Goal: Transaction & Acquisition: Book appointment/travel/reservation

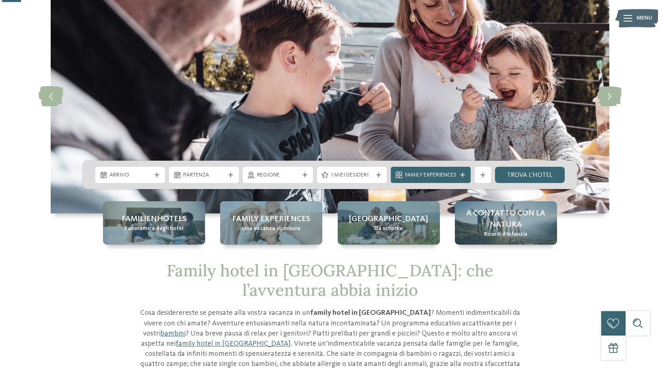
scroll to position [69, 0]
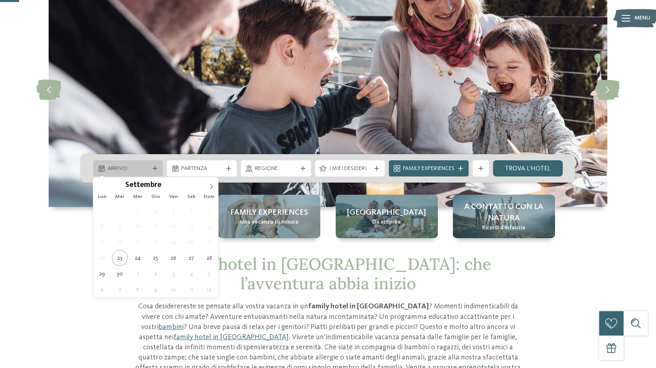
click at [156, 173] on div "Arrivo" at bounding box center [128, 168] width 70 height 16
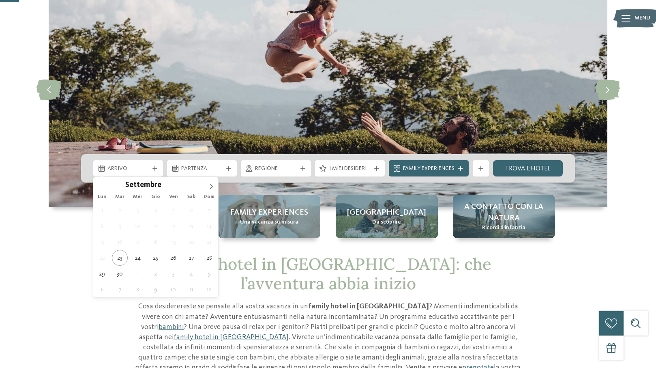
click at [212, 192] on div "Lun Mar Mer Gio Ven Sab Dom" at bounding box center [155, 196] width 125 height 11
click at [212, 187] on icon at bounding box center [211, 186] width 3 height 5
type div "03.10.2025"
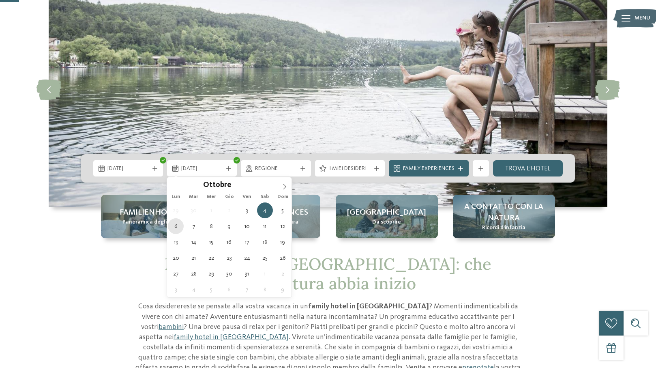
type div "06.10.2025"
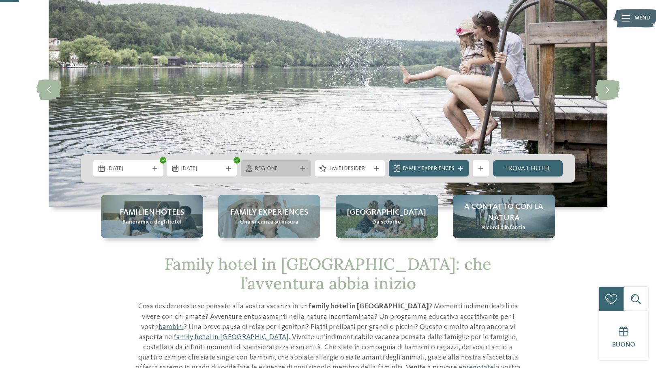
click at [296, 168] on div "Regione" at bounding box center [275, 168] width 45 height 9
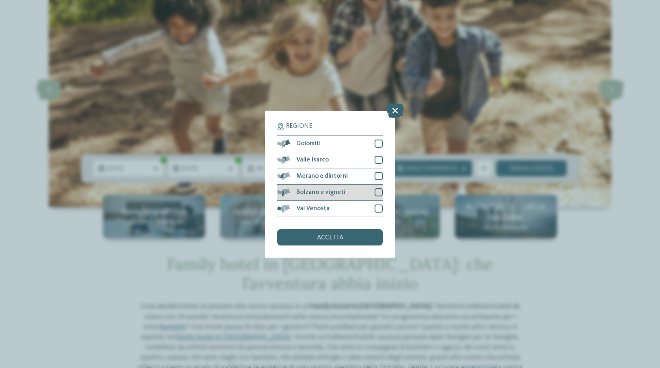
click at [380, 188] on div at bounding box center [379, 192] width 8 height 8
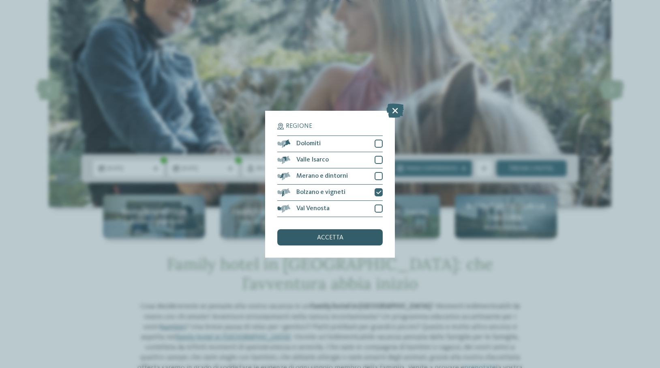
click at [342, 234] on span "accetta" at bounding box center [330, 237] width 26 height 6
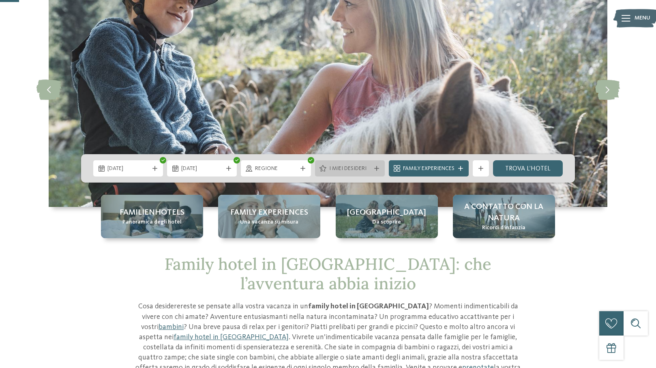
click at [329, 169] on span "I miei desideri" at bounding box center [349, 169] width 41 height 8
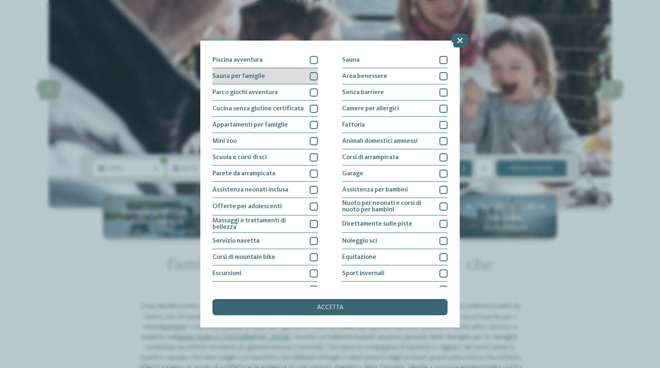
scroll to position [33, 0]
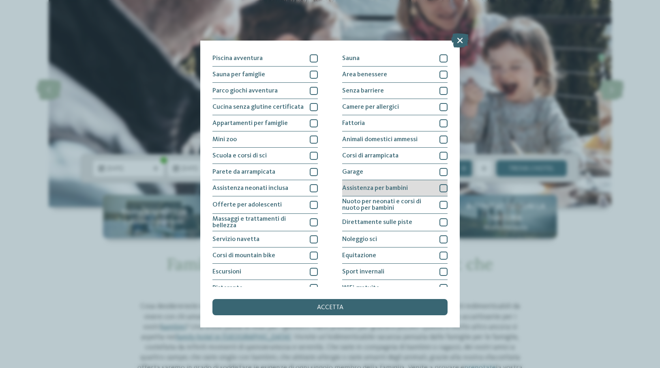
click at [441, 186] on div at bounding box center [443, 188] width 8 height 8
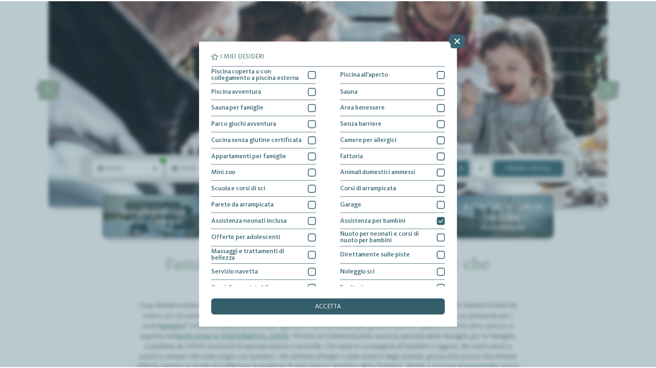
scroll to position [0, 0]
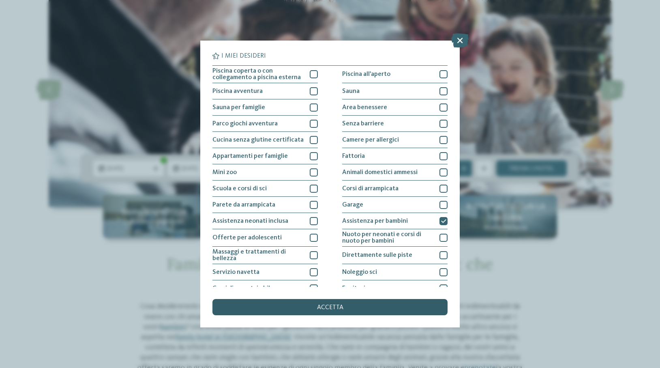
click at [349, 299] on div "accetta" at bounding box center [329, 307] width 235 height 16
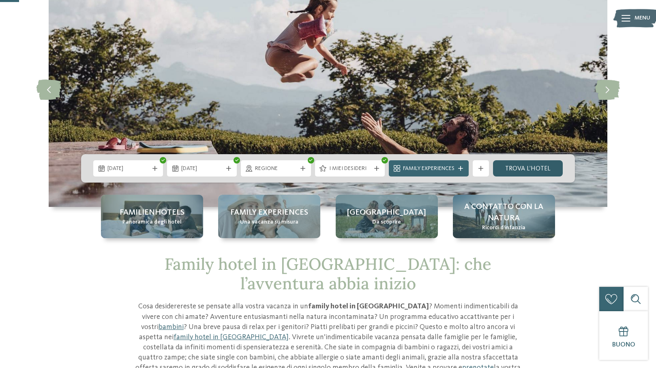
click at [520, 171] on link "trova l’hotel" at bounding box center [528, 168] width 70 height 16
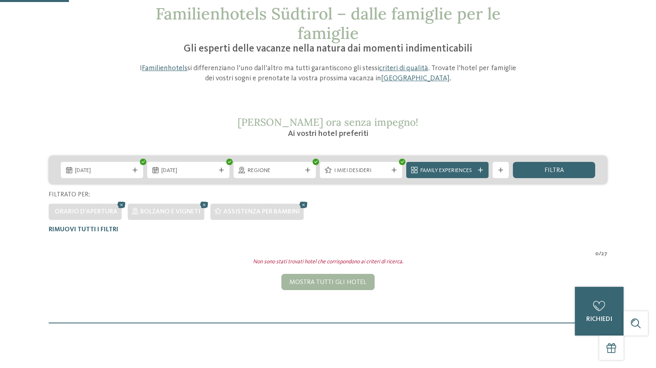
scroll to position [47, 0]
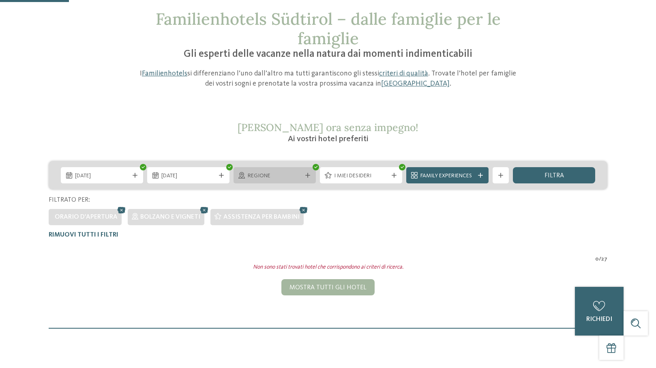
click at [288, 177] on span "Regione" at bounding box center [275, 176] width 54 height 8
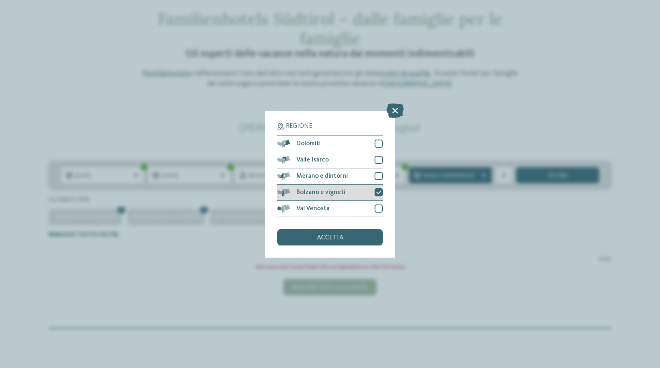
click at [378, 190] on icon at bounding box center [378, 192] width 5 height 5
click at [347, 229] on div "accetta" at bounding box center [329, 237] width 105 height 16
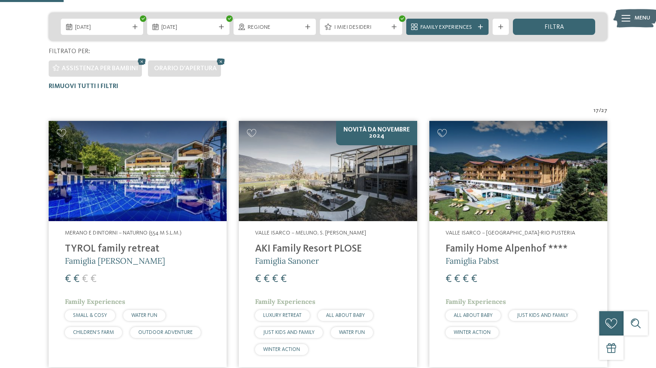
scroll to position [197, 0]
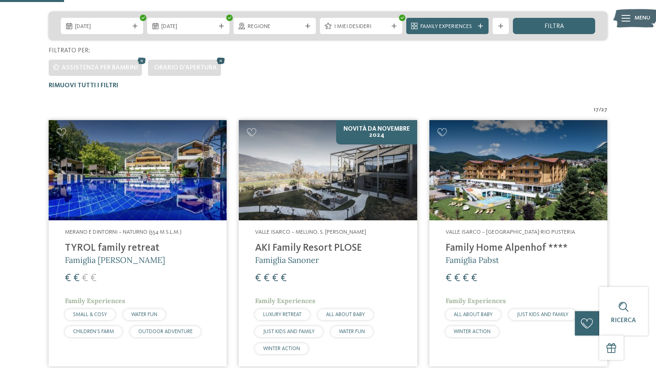
click at [221, 60] on icon at bounding box center [221, 61] width 12 height 11
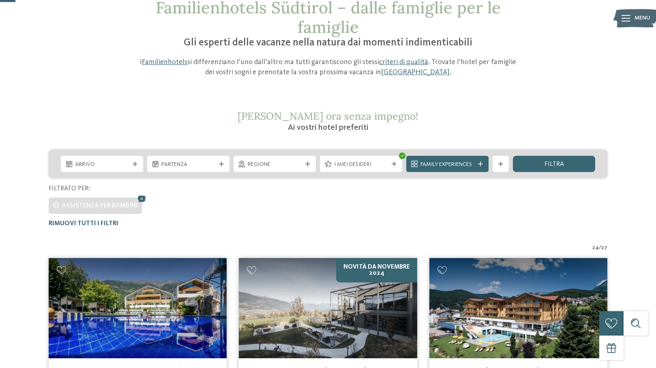
scroll to position [58, 0]
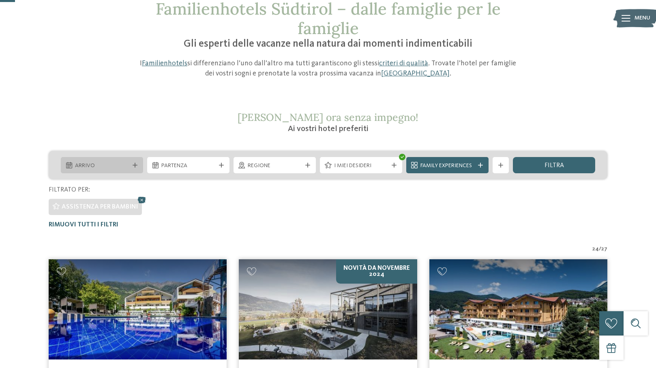
click at [133, 169] on div "Arrivo" at bounding box center [102, 165] width 82 height 16
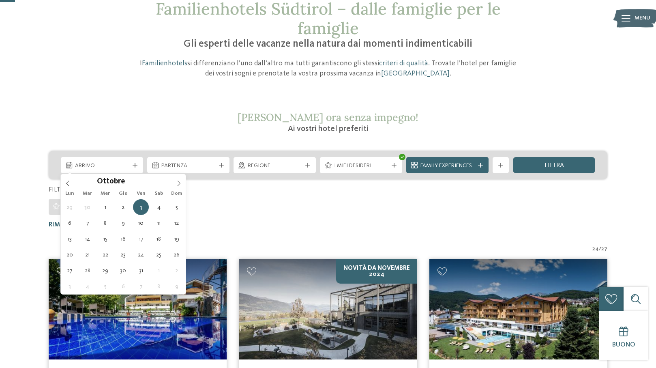
type div "03.10.2025"
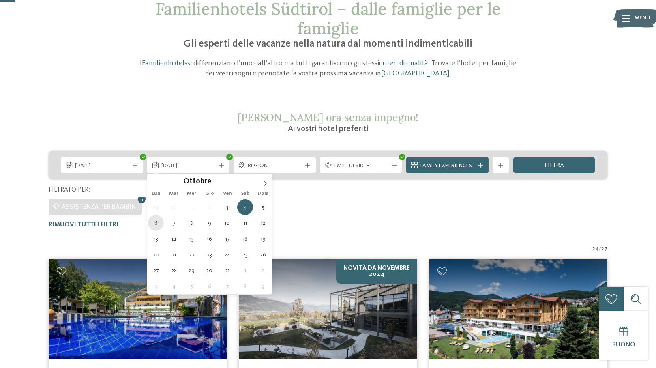
type div "06.10.2025"
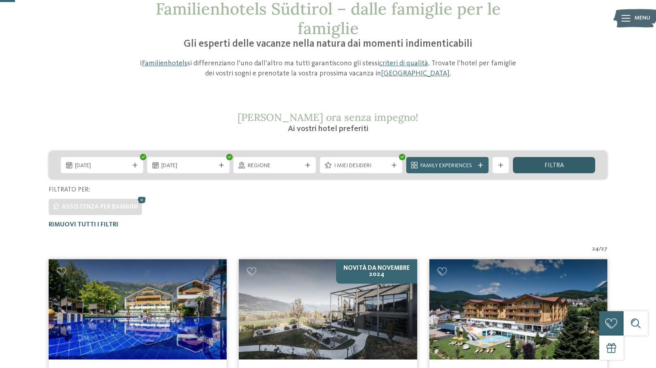
click at [563, 166] on span "filtra" at bounding box center [553, 165] width 19 height 6
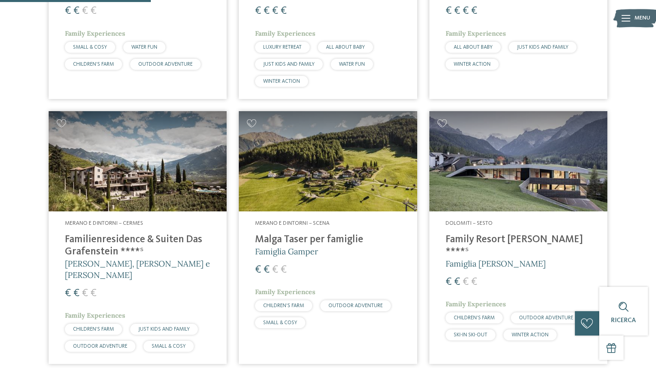
scroll to position [465, 0]
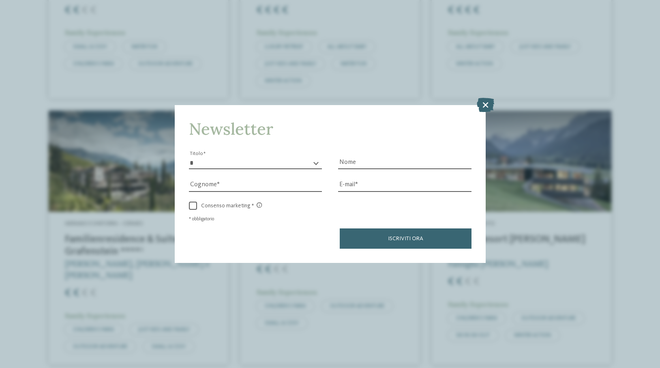
click at [485, 98] on icon at bounding box center [485, 105] width 17 height 14
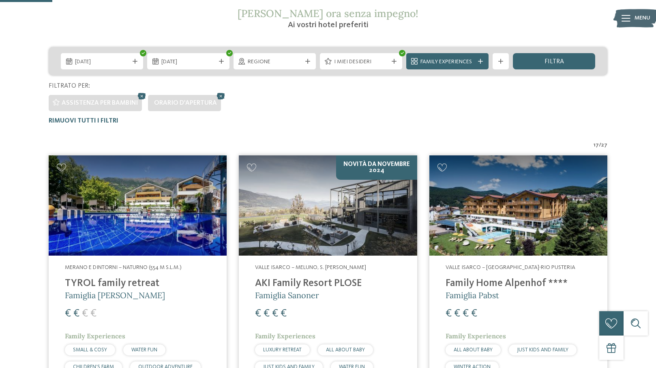
scroll to position [161, 0]
click at [379, 65] on span "I miei desideri" at bounding box center [361, 62] width 54 height 8
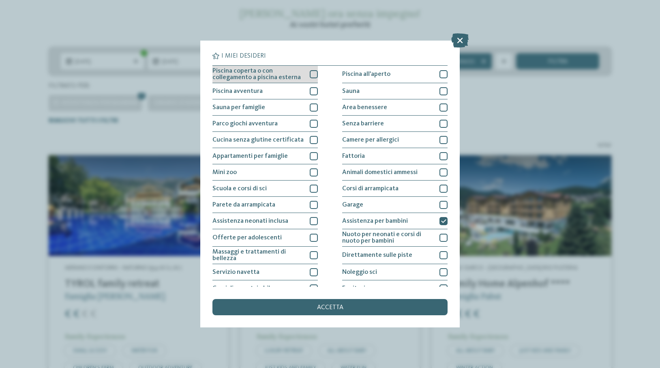
click at [312, 74] on div at bounding box center [314, 74] width 8 height 8
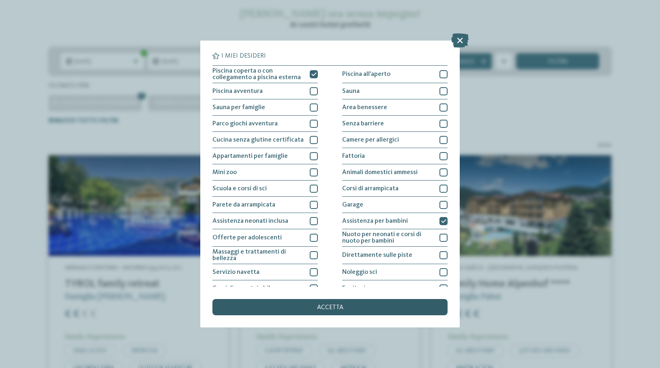
click at [337, 299] on div "accetta" at bounding box center [329, 307] width 235 height 16
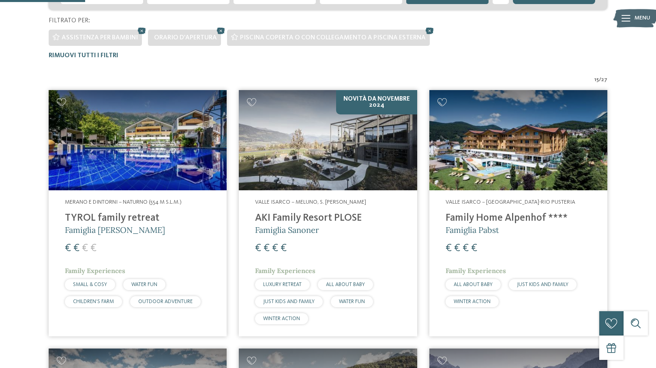
scroll to position [223, 0]
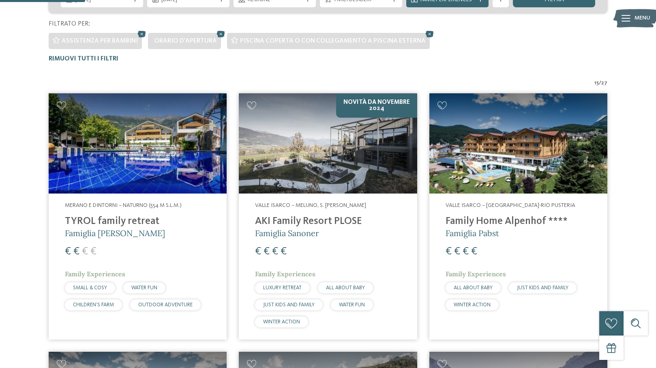
click at [161, 173] on img at bounding box center [138, 143] width 178 height 100
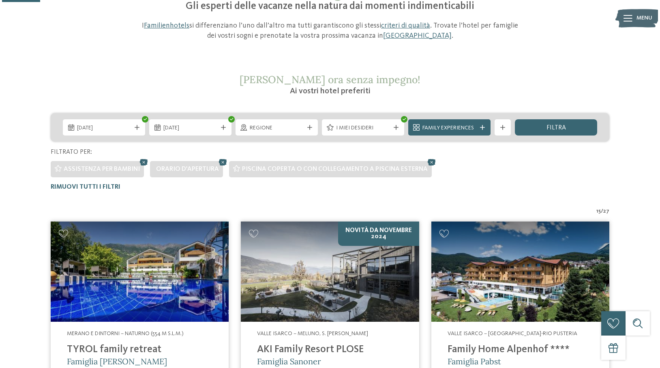
scroll to position [94, 0]
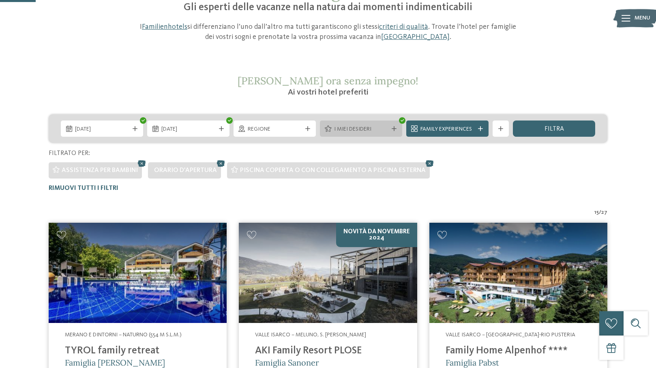
click at [379, 131] on span "I miei desideri" at bounding box center [361, 129] width 54 height 8
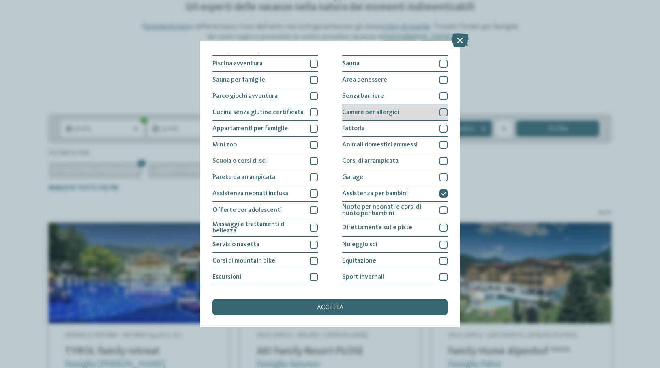
scroll to position [32, 0]
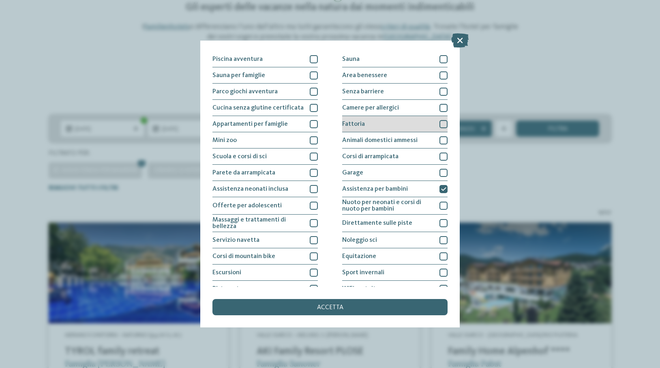
click at [443, 123] on div at bounding box center [443, 124] width 8 height 8
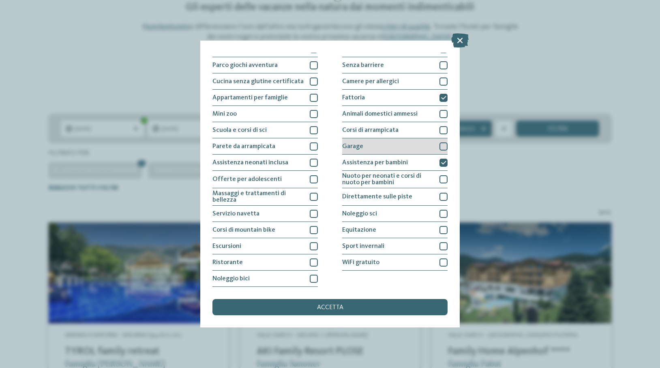
scroll to position [120, 0]
click at [440, 142] on div at bounding box center [443, 146] width 8 height 8
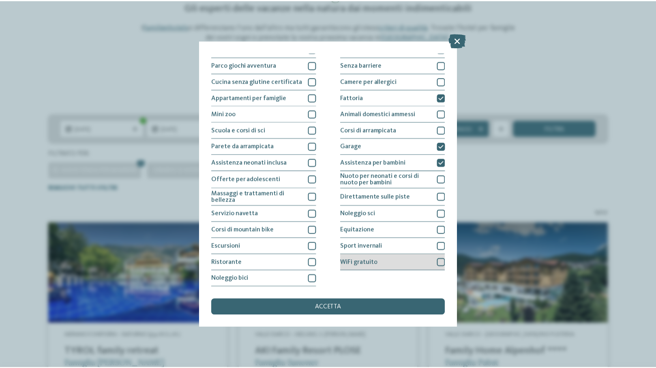
scroll to position [139, 0]
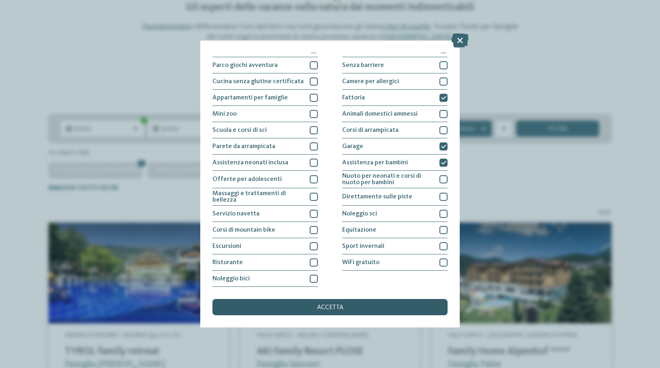
click at [349, 299] on div "accetta" at bounding box center [329, 307] width 235 height 16
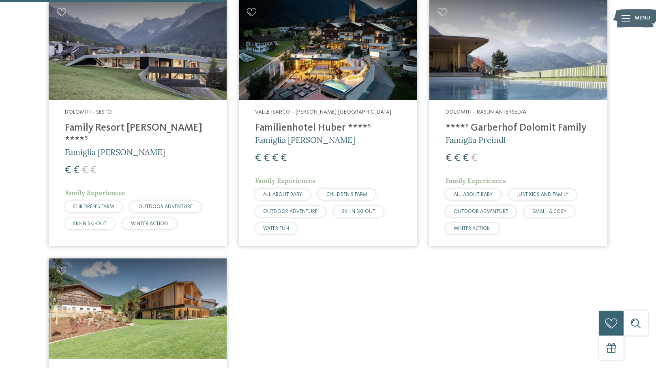
scroll to position [317, 0]
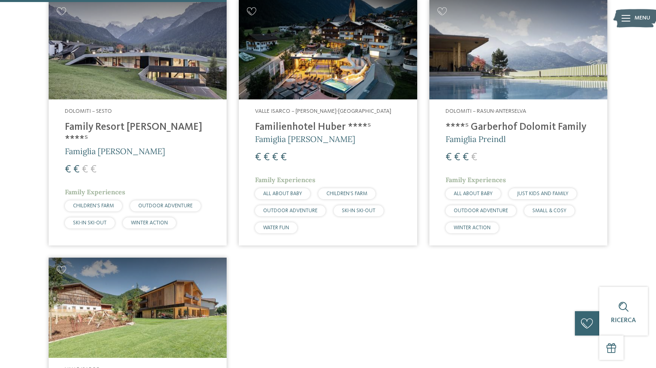
click at [141, 125] on h4 "Family Resort Rainer ****ˢ" at bounding box center [138, 133] width 146 height 24
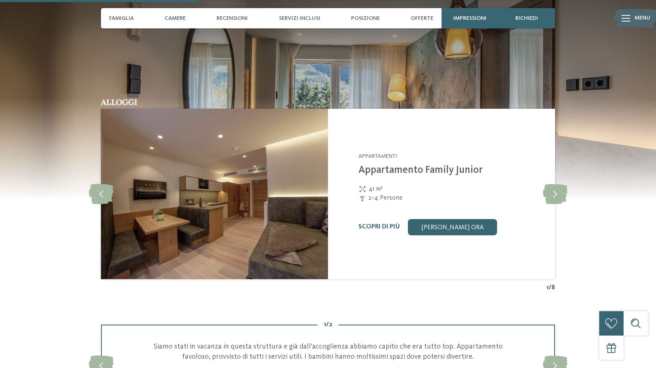
scroll to position [732, 0]
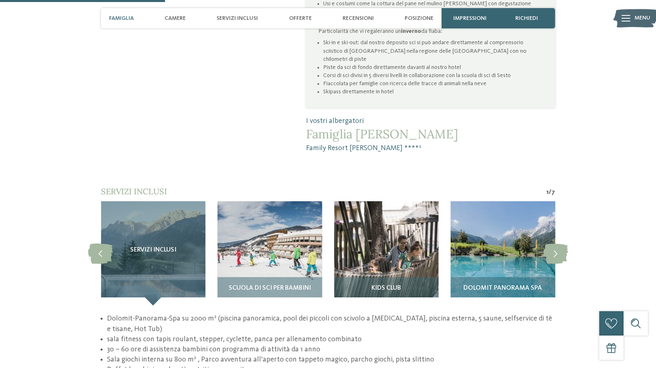
scroll to position [613, 0]
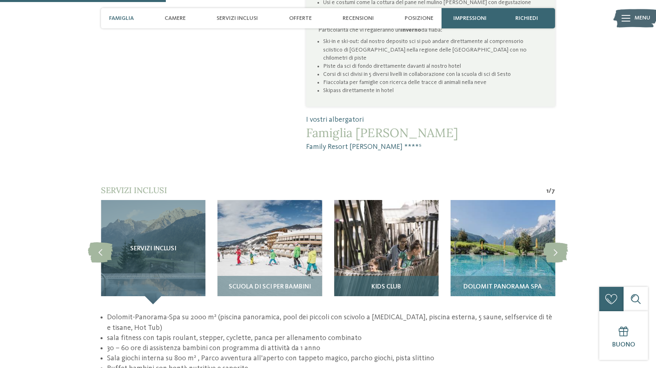
click at [401, 218] on img at bounding box center [386, 252] width 105 height 105
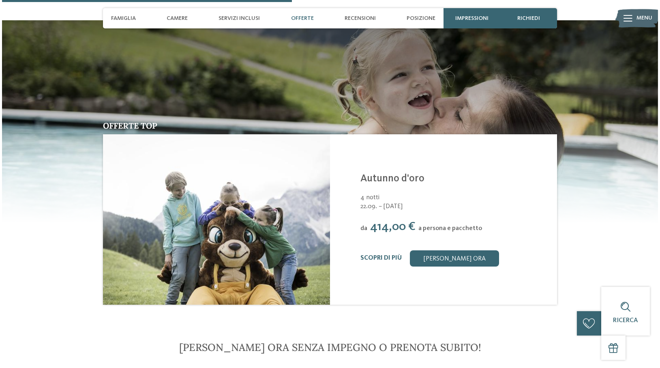
scroll to position [1071, 0]
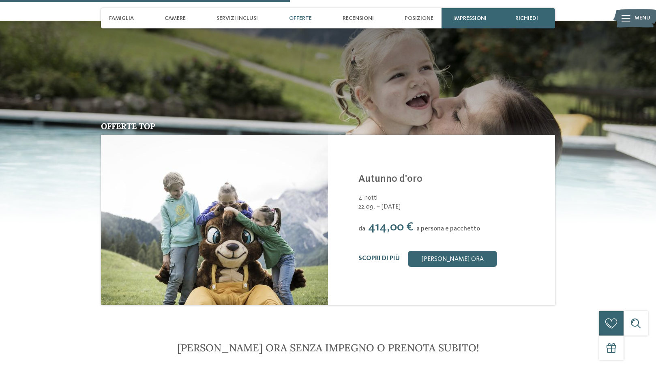
click at [386, 255] on link "Scopri di più" at bounding box center [378, 258] width 41 height 6
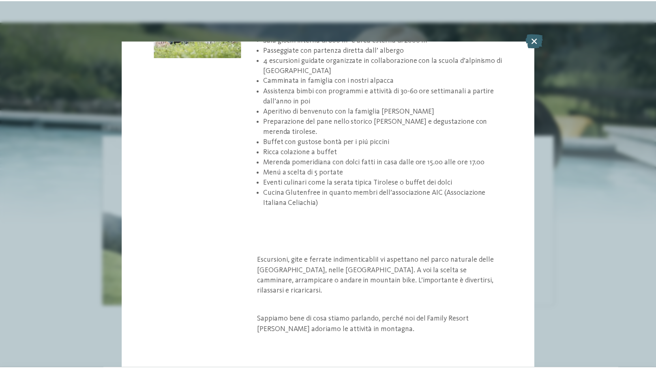
scroll to position [401, 0]
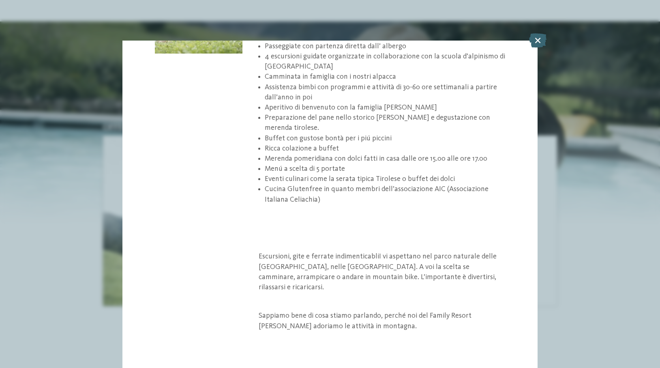
click at [541, 39] on icon at bounding box center [537, 40] width 17 height 14
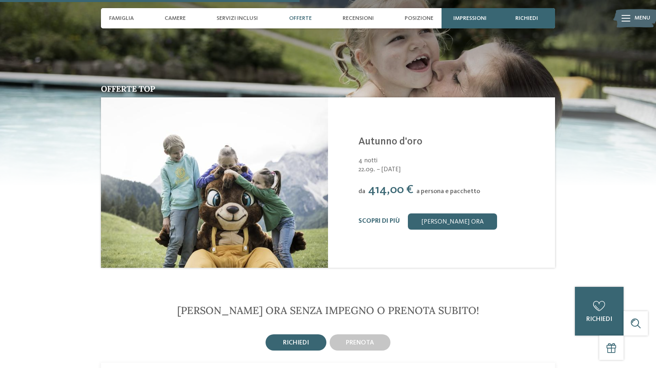
scroll to position [1108, 0]
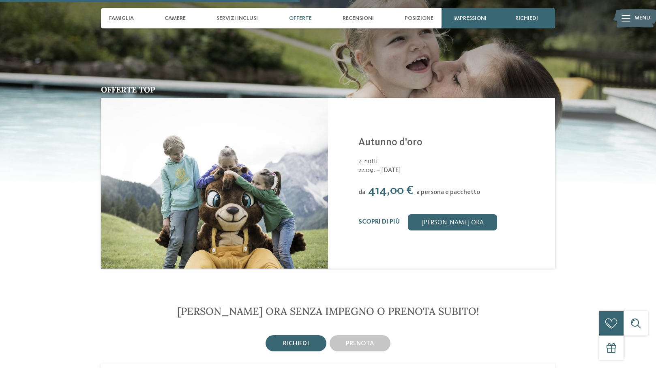
click at [304, 340] on span "richiedi" at bounding box center [296, 343] width 26 height 6
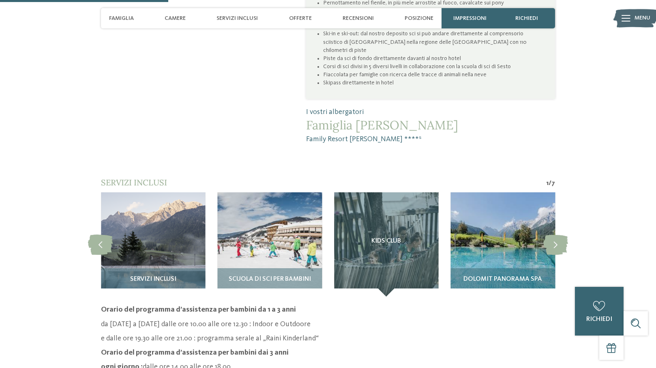
scroll to position [619, 0]
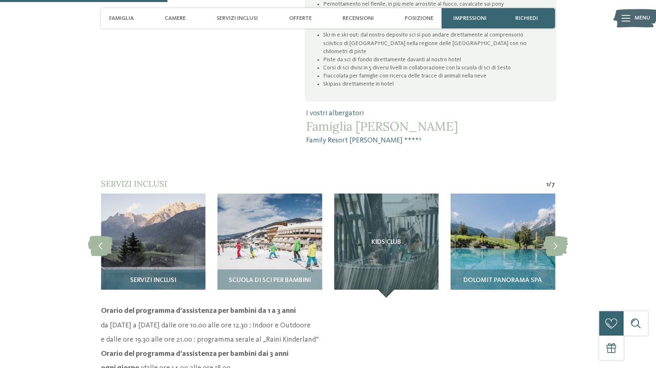
click at [184, 212] on img at bounding box center [153, 245] width 105 height 105
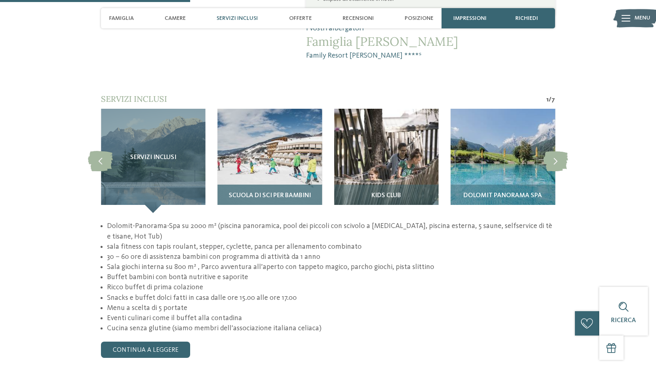
scroll to position [705, 0]
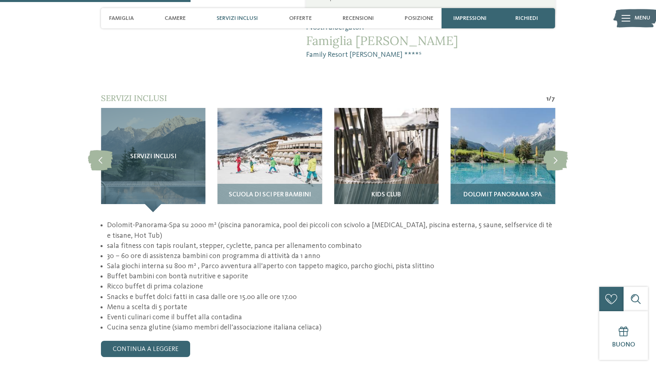
click at [501, 146] on img at bounding box center [503, 160] width 105 height 105
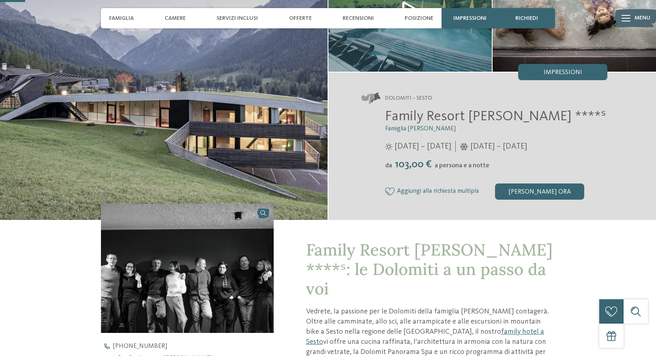
scroll to position [86, 0]
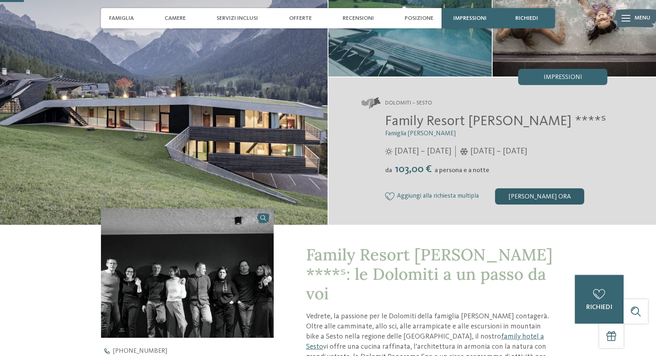
click at [520, 195] on div "[PERSON_NAME] ora" at bounding box center [539, 196] width 89 height 16
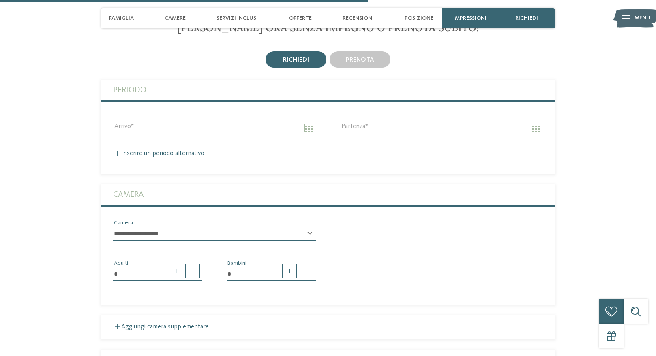
scroll to position [1332, 0]
click at [308, 263] on span at bounding box center [306, 270] width 15 height 15
click at [285, 263] on span at bounding box center [289, 270] width 15 height 15
type input "*"
select select "*"
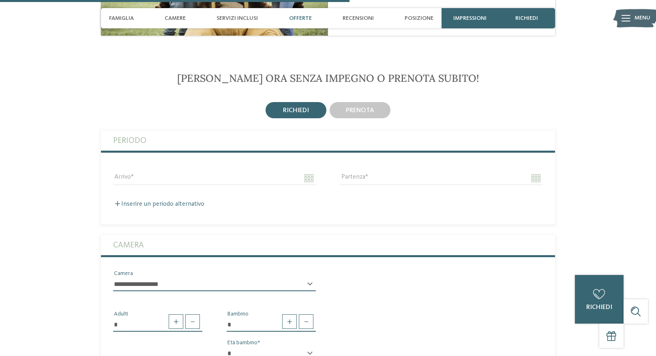
scroll to position [1284, 0]
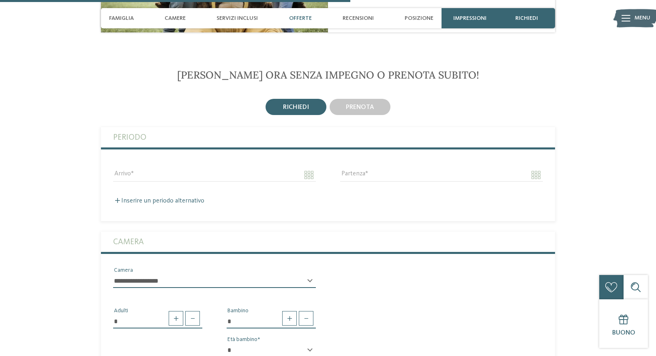
select select "*****"
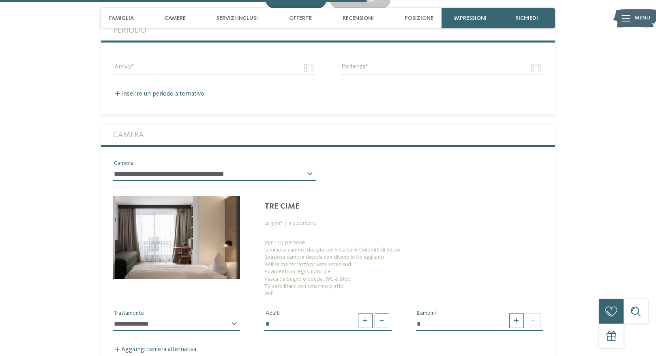
scroll to position [1413, 0]
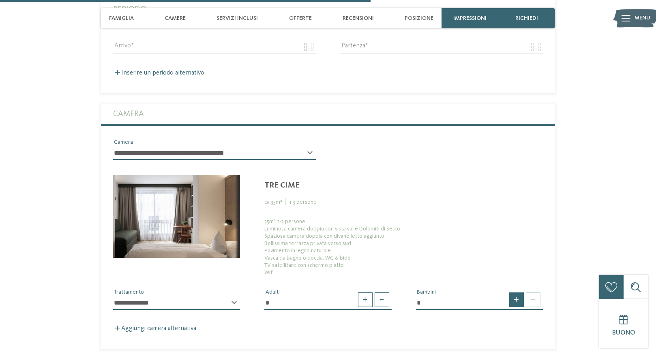
click at [519, 293] on span at bounding box center [516, 300] width 15 height 15
type input "*"
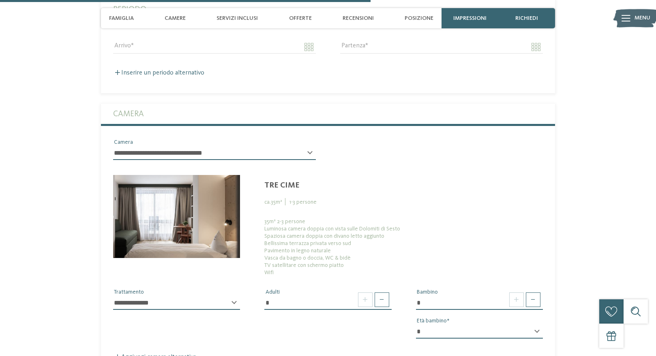
select select "*"
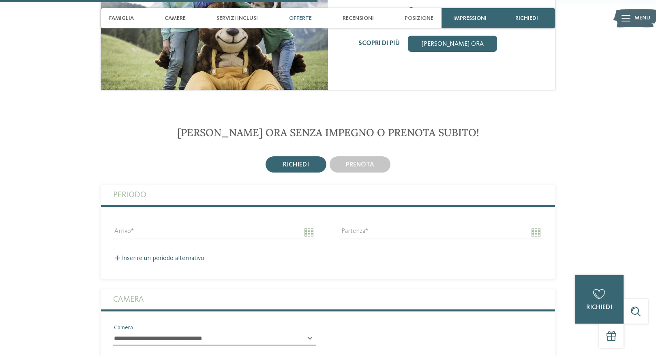
scroll to position [1228, 0]
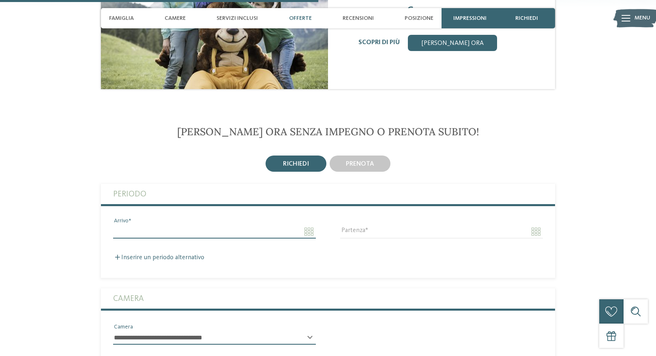
click at [309, 225] on input "Arrivo" at bounding box center [214, 232] width 203 height 14
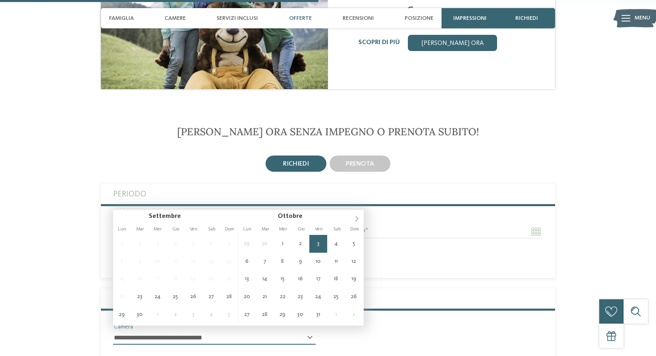
type input "**********"
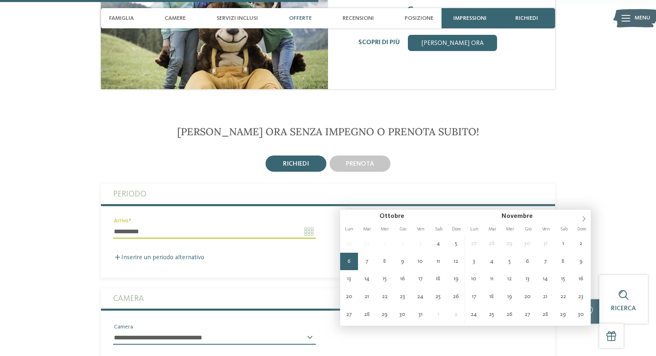
type input "**********"
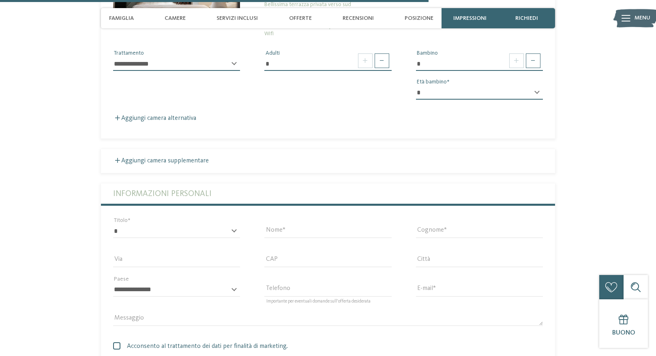
scroll to position [1671, 0]
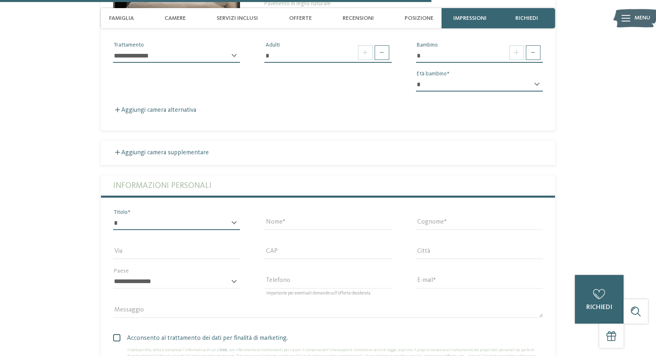
select select "*"
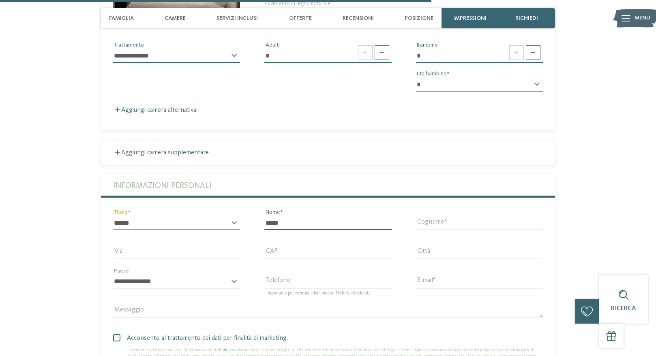
type input "*****"
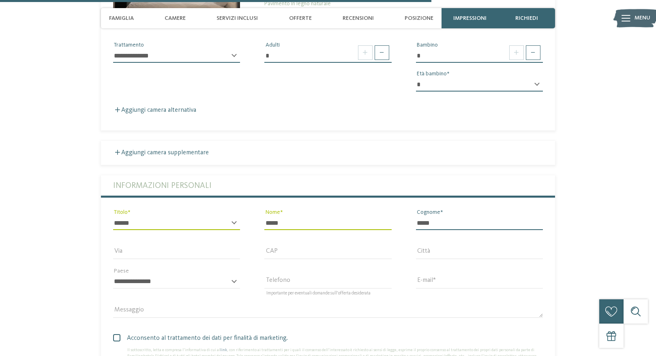
type input "*****"
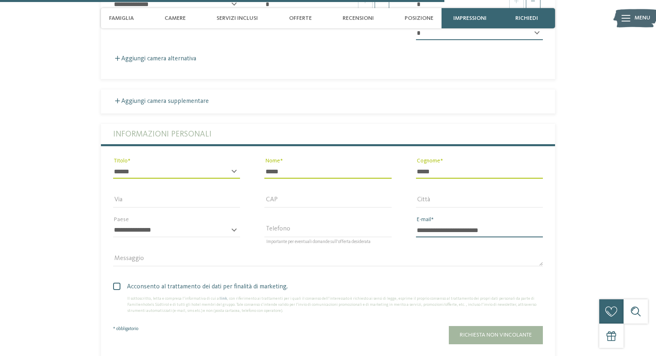
scroll to position [1727, 0]
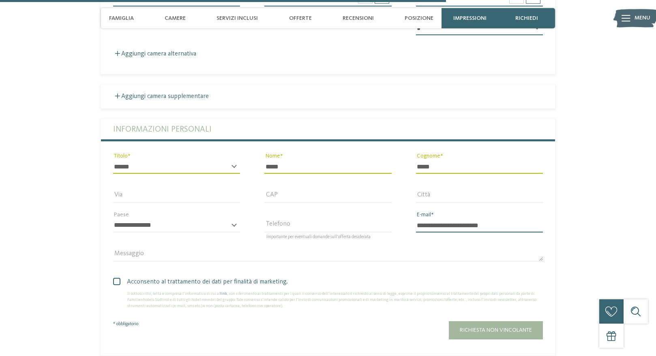
type input "**********"
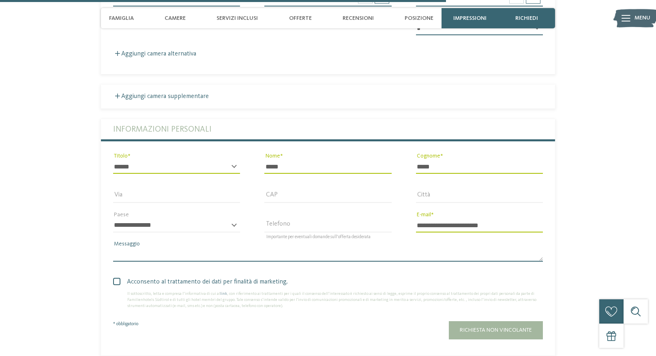
click at [186, 248] on textarea "Messaggio" at bounding box center [328, 255] width 430 height 14
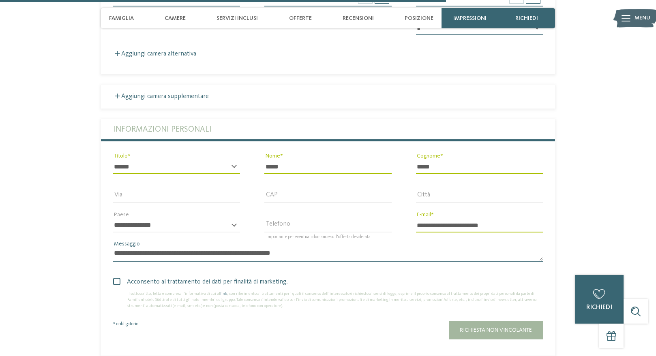
click at [254, 248] on textarea "**********" at bounding box center [328, 255] width 430 height 14
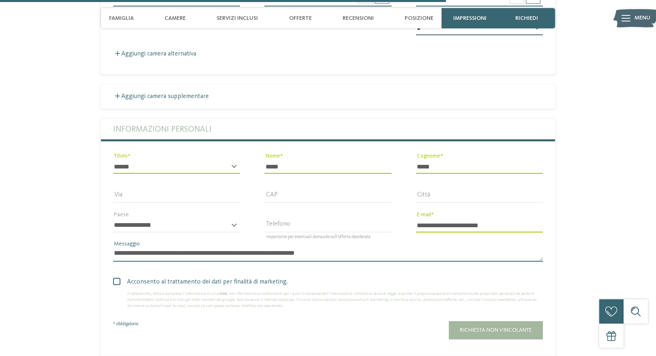
click at [331, 248] on textarea "**********" at bounding box center [328, 255] width 430 height 14
type textarea "**********"
click at [476, 327] on span "Richiesta non vincolante" at bounding box center [496, 330] width 72 height 6
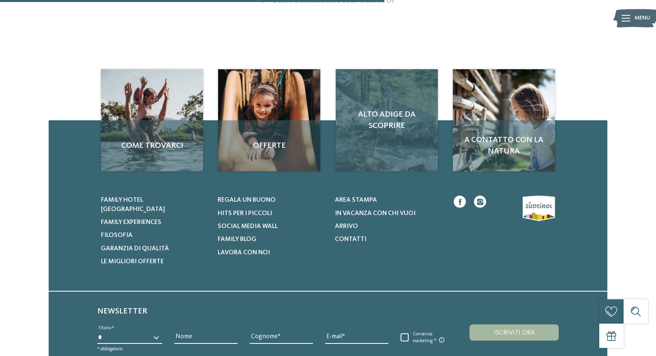
scroll to position [129, 0]
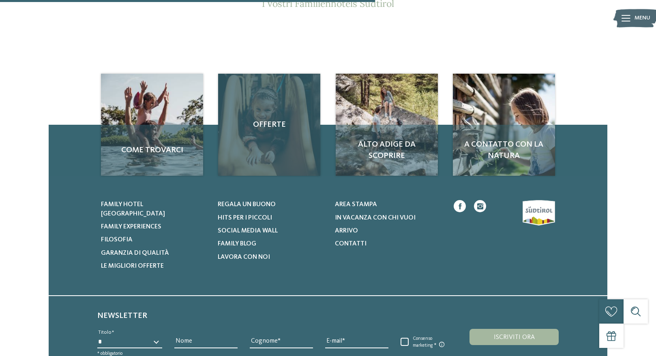
click at [256, 149] on div "Offerte" at bounding box center [269, 125] width 102 height 102
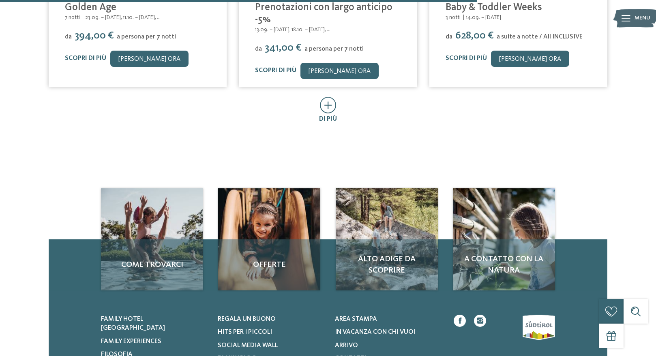
scroll to position [559, 0]
click at [331, 106] on icon at bounding box center [328, 104] width 17 height 17
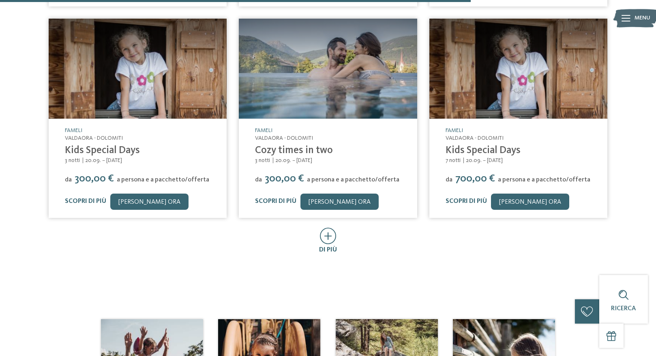
scroll to position [859, 0]
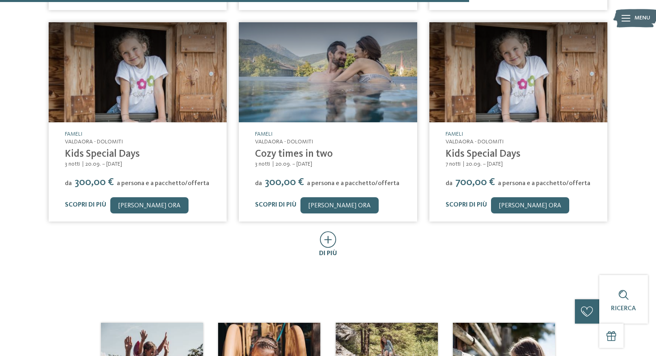
click at [326, 239] on icon at bounding box center [328, 239] width 17 height 17
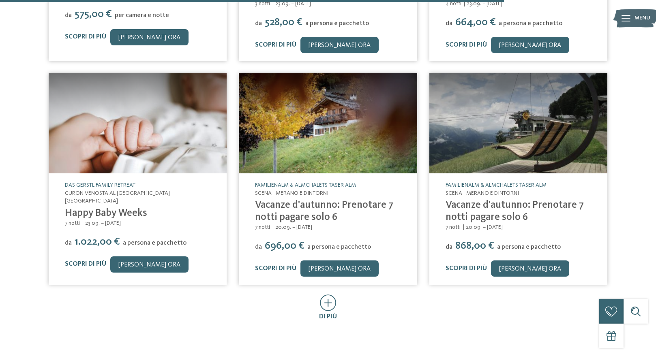
scroll to position [1264, 0]
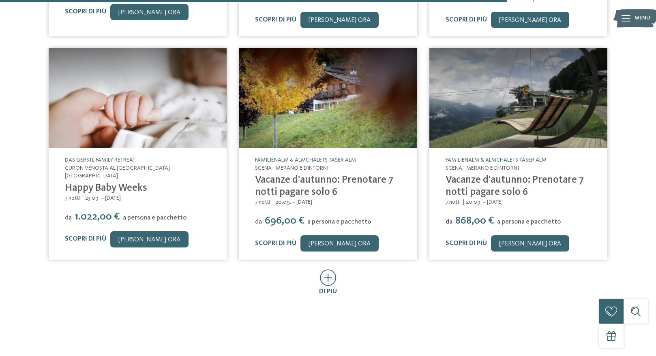
click at [329, 270] on icon at bounding box center [328, 278] width 17 height 17
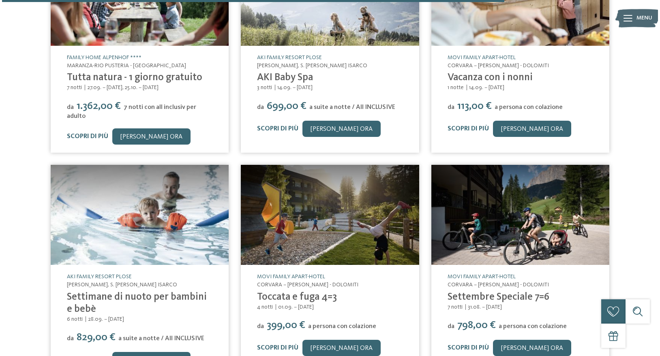
scroll to position [1591, 0]
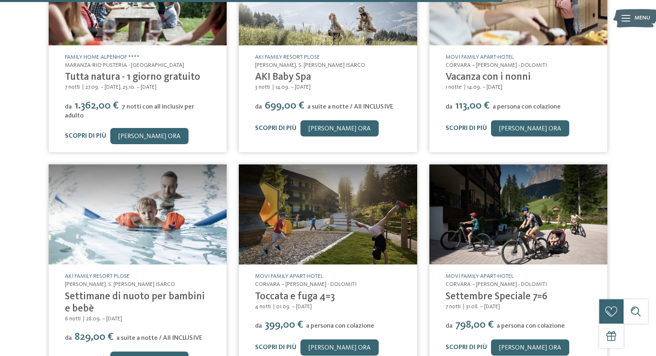
click at [294, 292] on link "Toccata e fuga 4=3" at bounding box center [295, 297] width 80 height 10
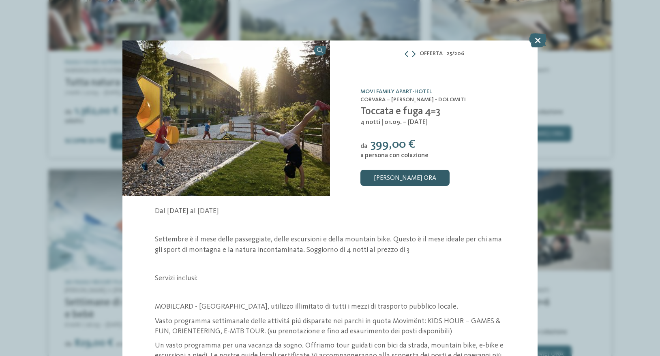
click at [396, 179] on link "[PERSON_NAME] ora" at bounding box center [404, 178] width 89 height 16
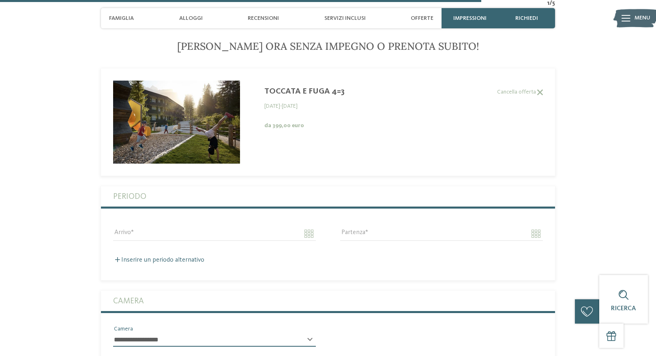
scroll to position [2187, 0]
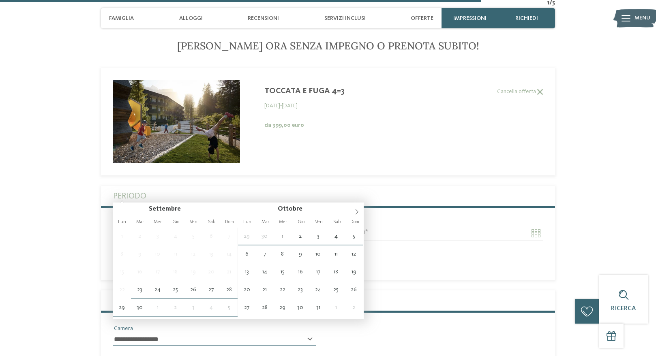
click at [308, 227] on input "Arrivo" at bounding box center [214, 234] width 203 height 14
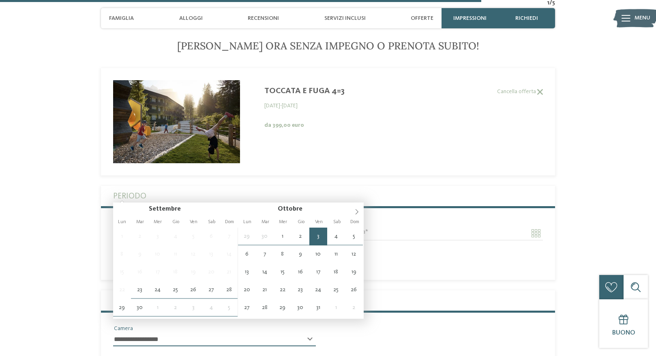
type input "**********"
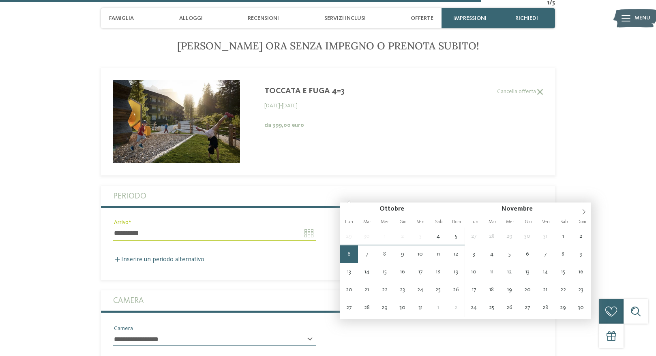
type input "**********"
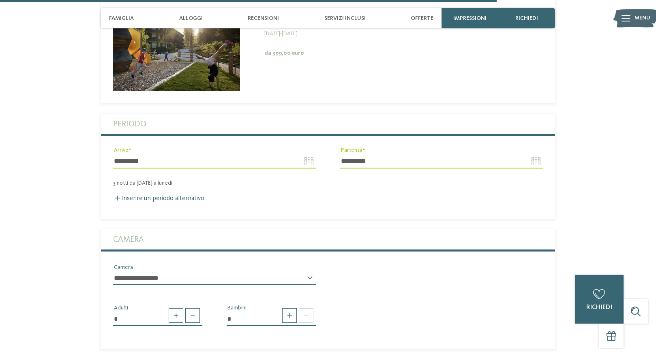
scroll to position [2271, 0]
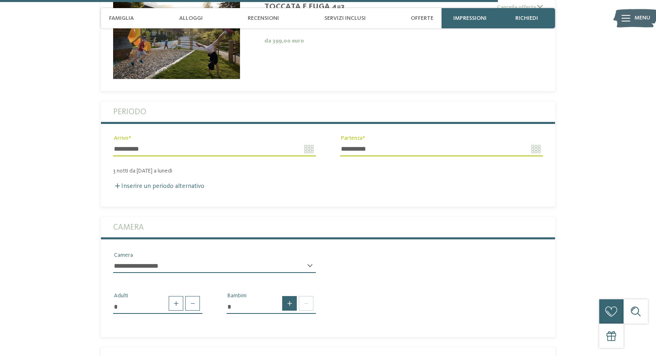
click at [291, 296] on span at bounding box center [289, 303] width 15 height 15
type input "*"
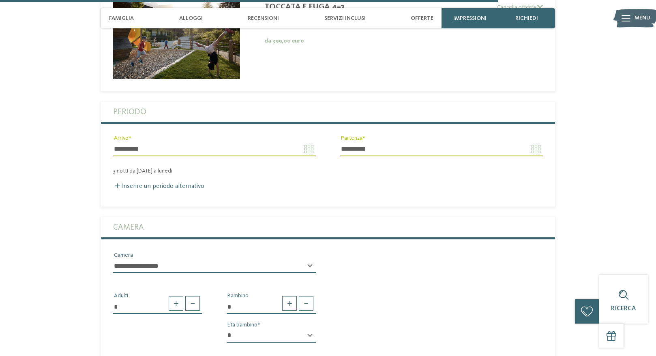
select select "*"
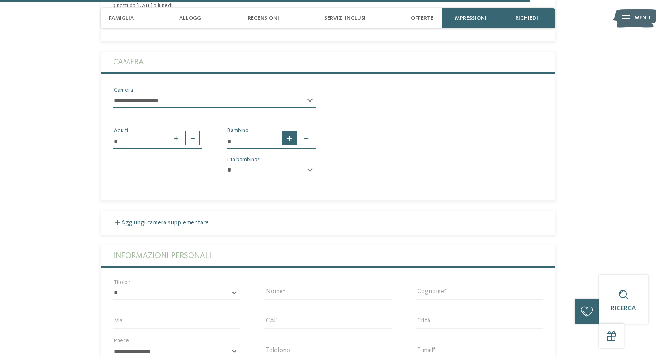
scroll to position [2441, 0]
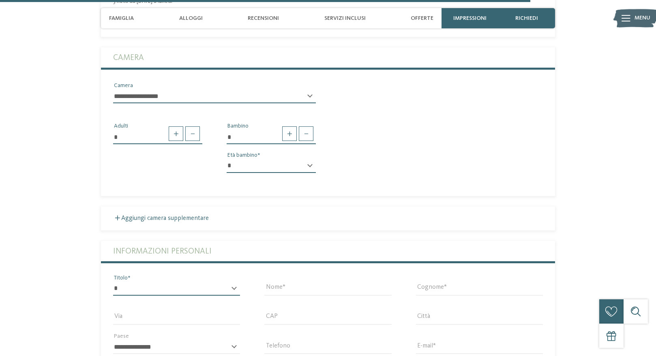
select select "*"
type input "*****"
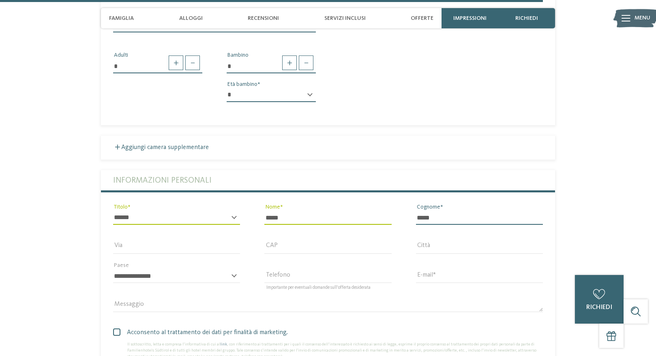
scroll to position [2513, 0]
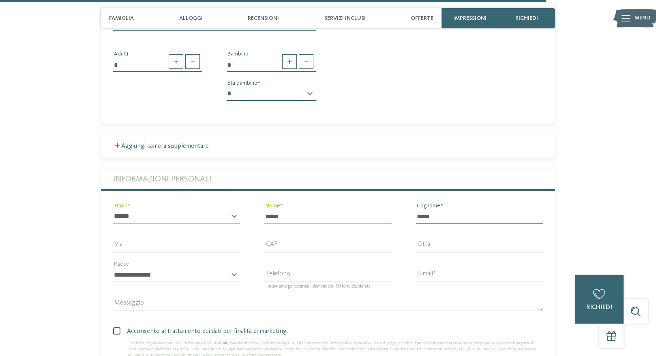
type input "*****"
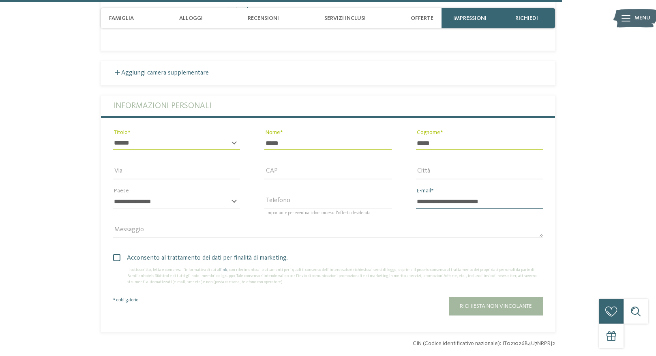
scroll to position [2588, 0]
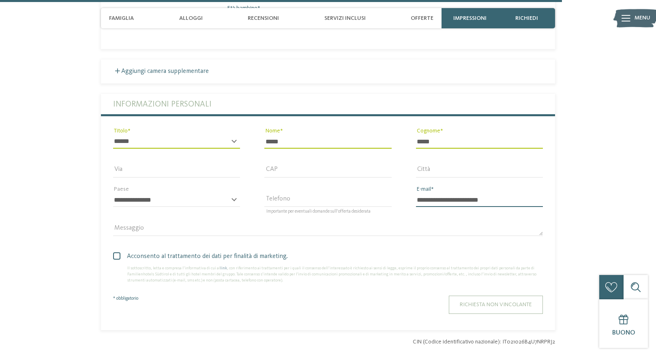
type input "**********"
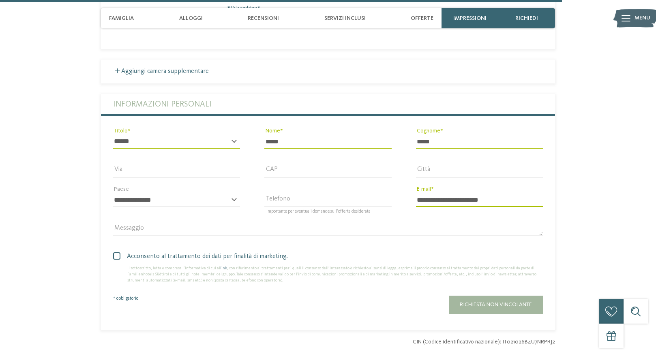
drag, startPoint x: 474, startPoint y: 263, endPoint x: 400, endPoint y: 199, distance: 97.4
click at [400, 244] on div "Acconsento al trattamento dei dati per finalità di marketing. Il sottoscritto, …" at bounding box center [328, 279] width 454 height 71
click at [384, 223] on textarea "Messaggio" at bounding box center [328, 230] width 430 height 14
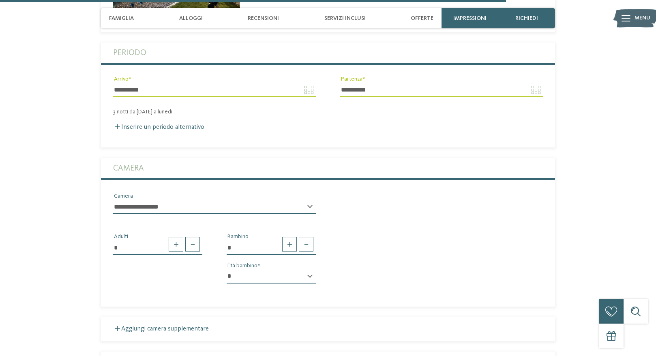
scroll to position [2329, 0]
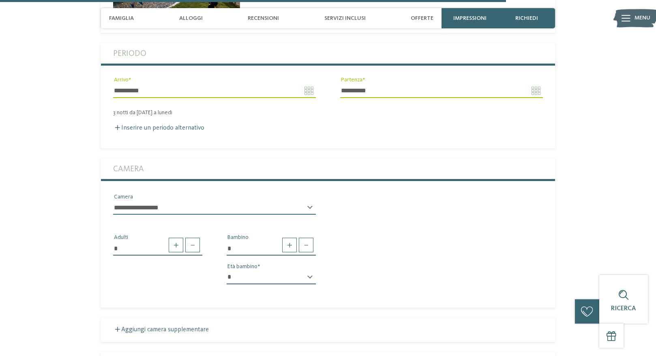
type textarea "**********"
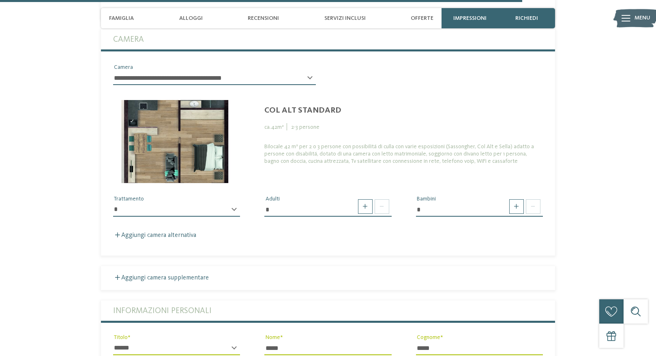
scroll to position [2457, 0]
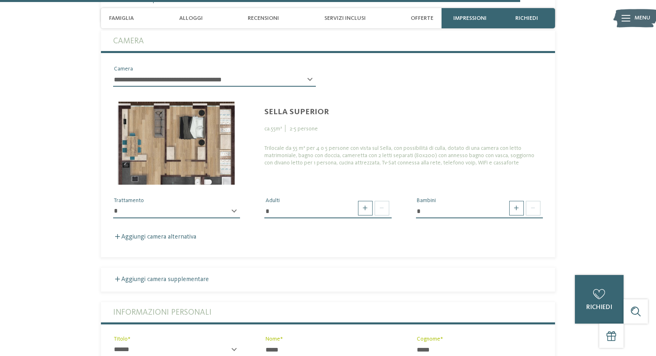
select select "*****"
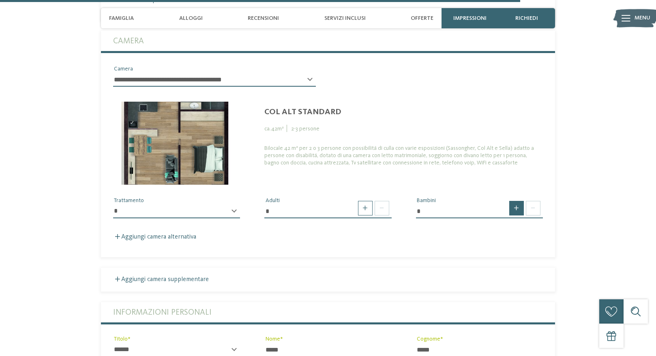
click at [514, 201] on span at bounding box center [516, 208] width 15 height 15
type input "*"
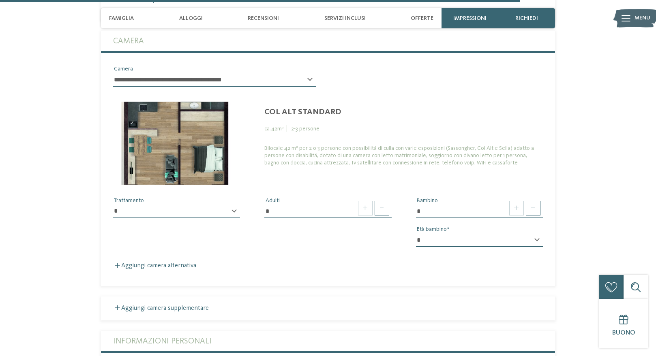
select select "*"
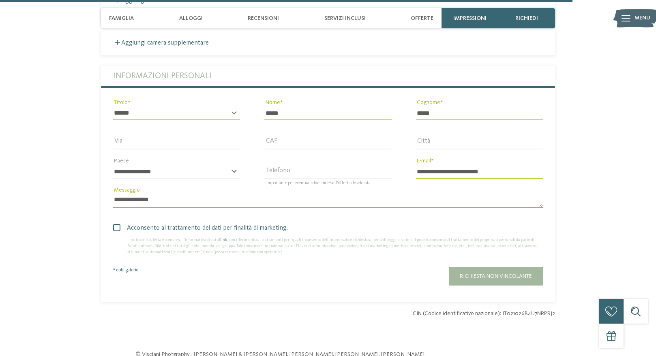
scroll to position [2733, 0]
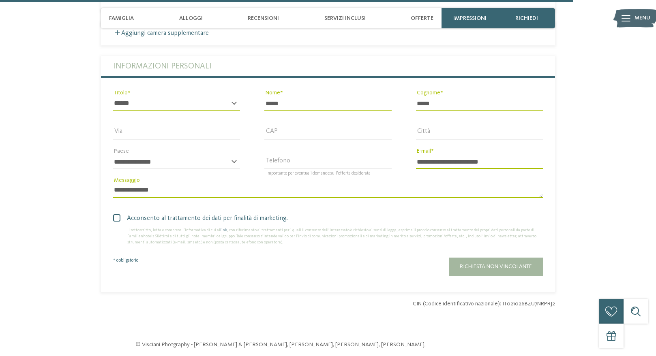
click at [178, 184] on textarea "**********" at bounding box center [328, 191] width 430 height 14
click at [233, 184] on textarea "**********" at bounding box center [328, 191] width 430 height 14
click at [321, 184] on textarea "**********" at bounding box center [328, 191] width 430 height 14
click at [349, 184] on textarea "**********" at bounding box center [328, 191] width 430 height 14
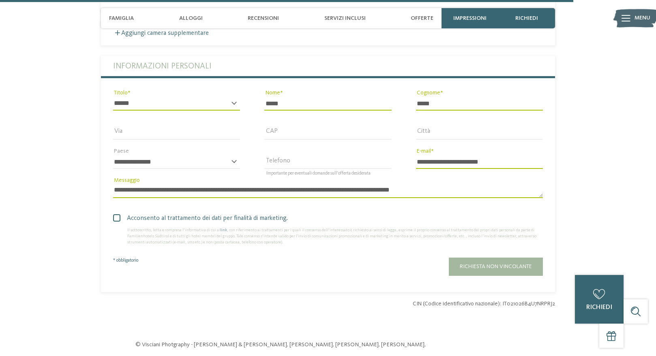
drag, startPoint x: 376, startPoint y: 162, endPoint x: 368, endPoint y: 146, distance: 17.8
click at [368, 184] on textarea "**********" at bounding box center [328, 191] width 430 height 14
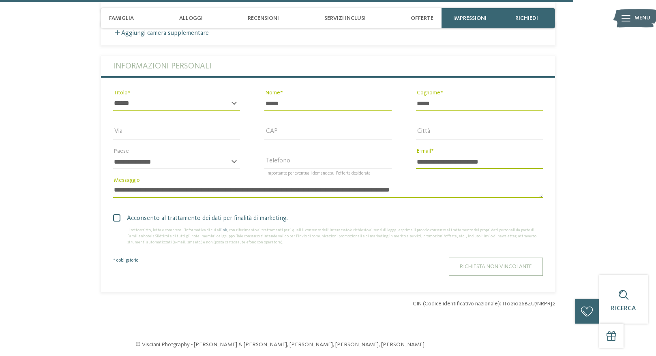
type textarea "**********"
click at [513, 264] on span "Richiesta non vincolante" at bounding box center [496, 267] width 72 height 6
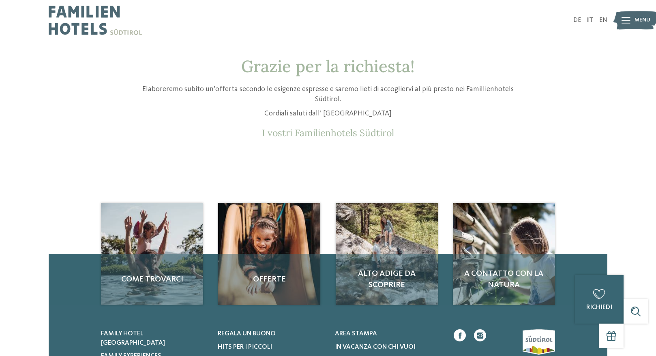
click at [78, 20] on img at bounding box center [95, 20] width 93 height 41
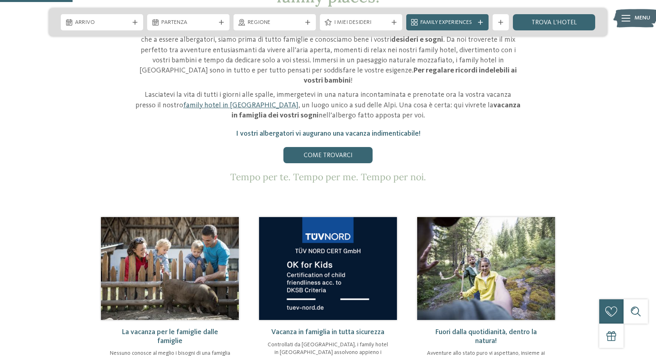
scroll to position [445, 0]
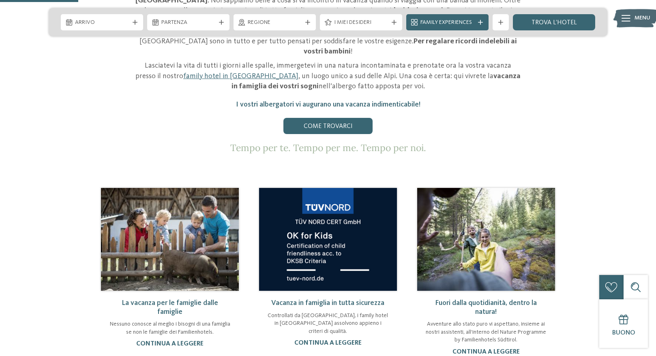
click at [200, 197] on img at bounding box center [170, 239] width 138 height 103
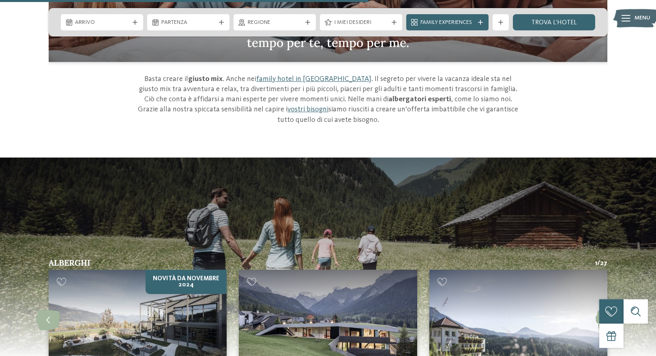
scroll to position [827, 0]
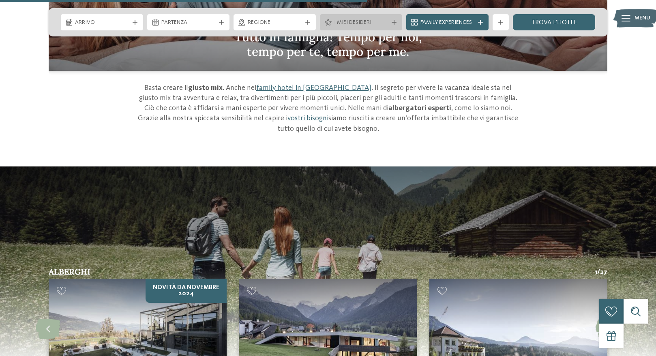
click at [347, 25] on span "I miei desideri" at bounding box center [361, 23] width 54 height 8
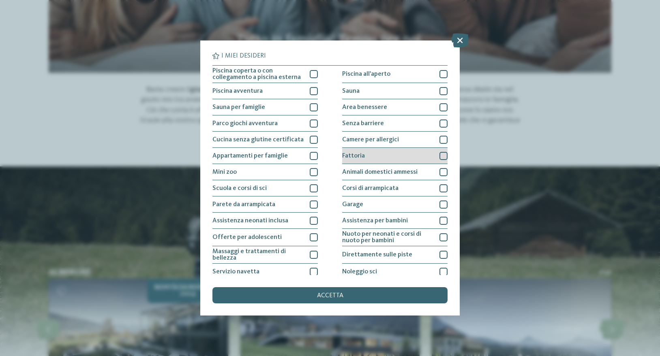
click at [441, 155] on div at bounding box center [443, 156] width 8 height 8
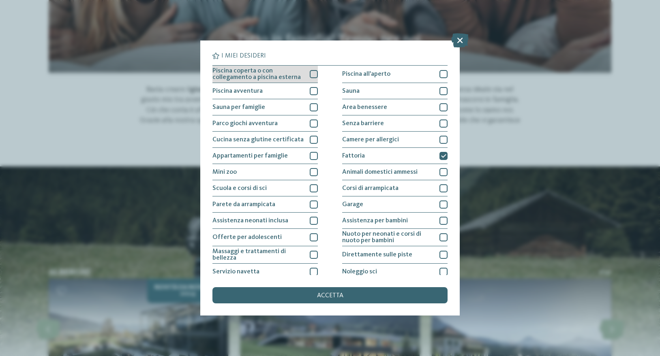
click at [315, 75] on div at bounding box center [314, 74] width 8 height 8
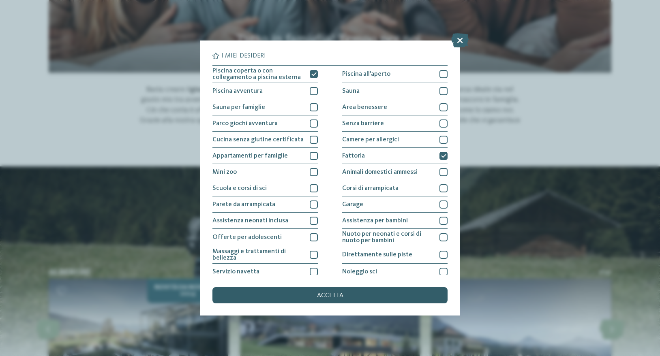
click at [330, 293] on span "accetta" at bounding box center [330, 296] width 26 height 6
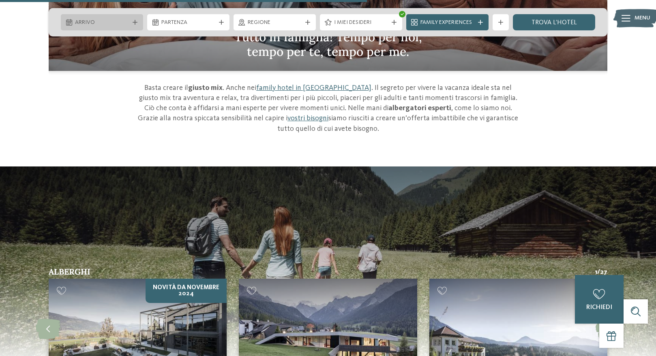
click at [113, 24] on span "Arrivo" at bounding box center [102, 23] width 54 height 8
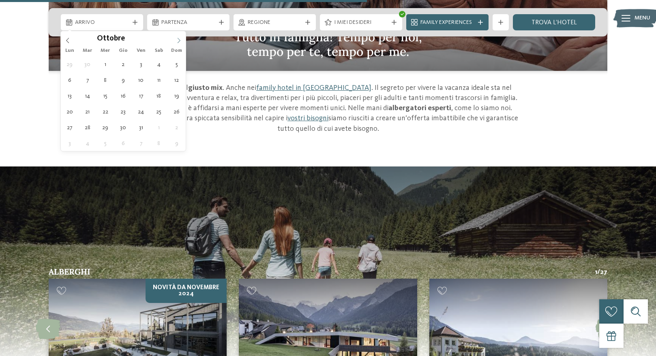
click at [181, 39] on icon at bounding box center [179, 41] width 6 height 6
type div "[DATE]"
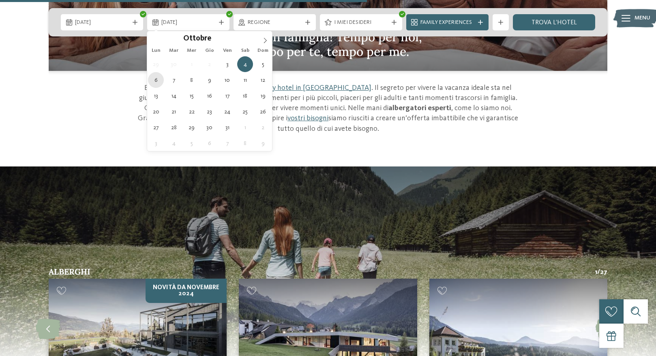
type div "[DATE]"
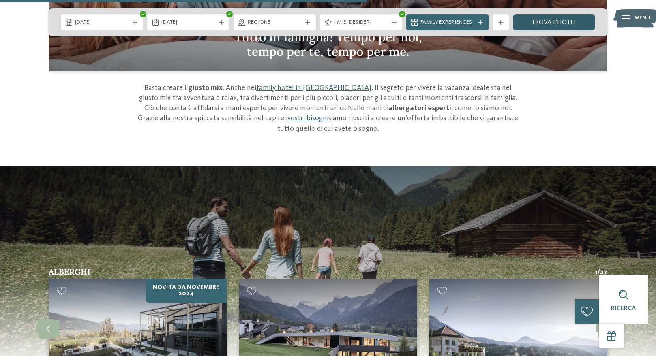
click at [559, 22] on link "trova l’hotel" at bounding box center [554, 22] width 82 height 16
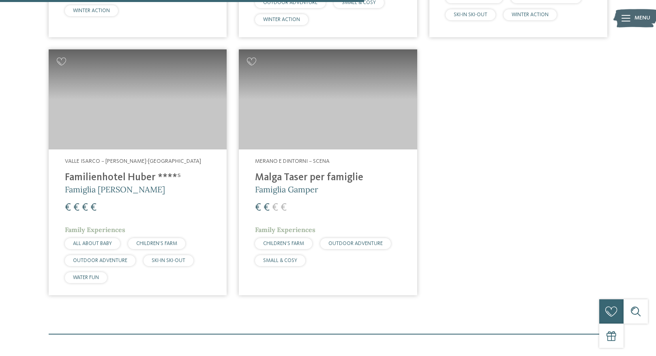
scroll to position [526, 0]
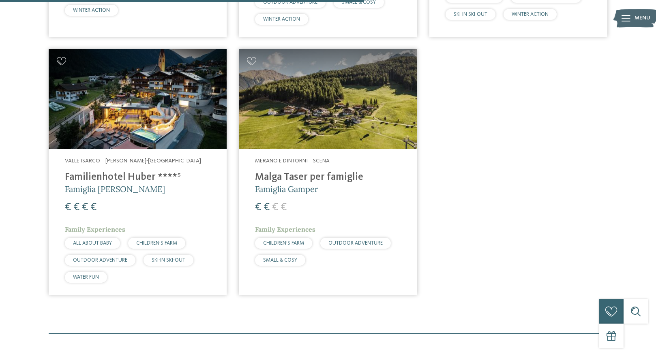
click at [340, 122] on img at bounding box center [328, 99] width 178 height 100
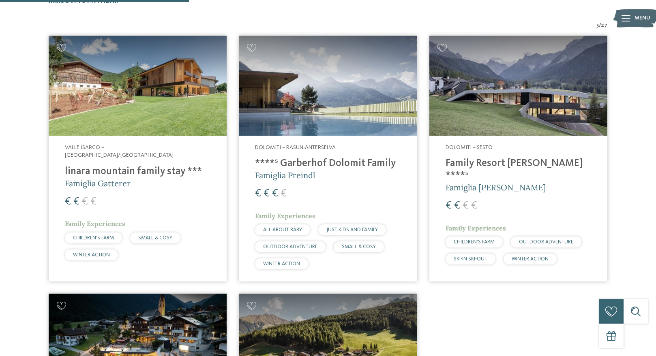
scroll to position [282, 0]
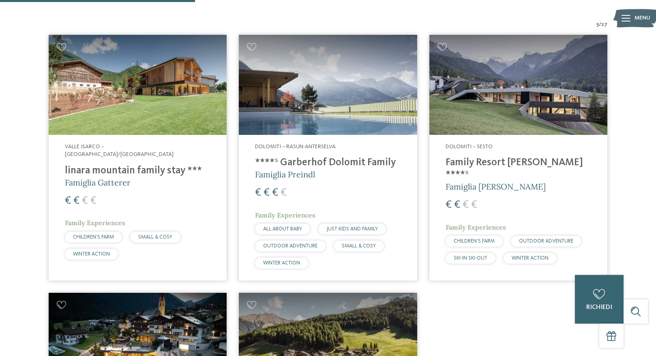
click at [141, 113] on img at bounding box center [138, 85] width 178 height 100
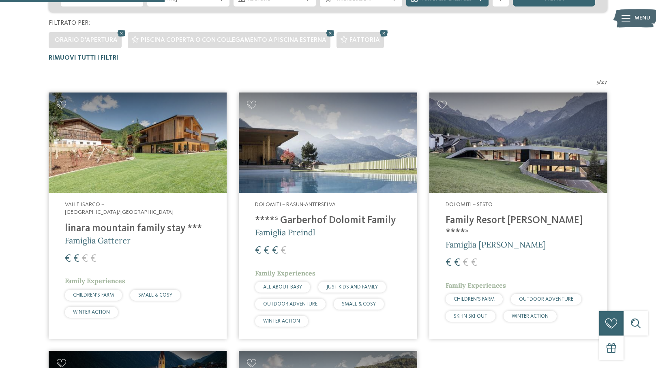
scroll to position [238, 0]
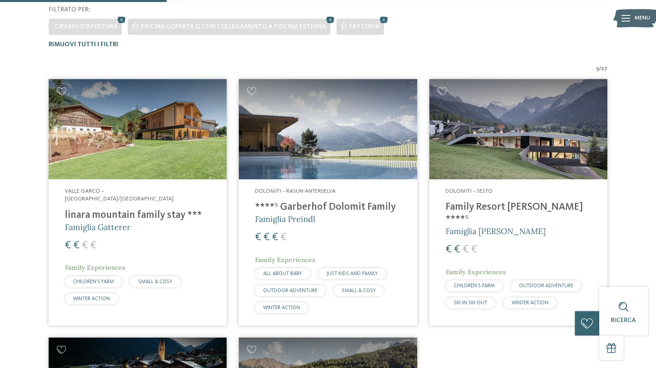
click at [304, 129] on img at bounding box center [328, 129] width 178 height 100
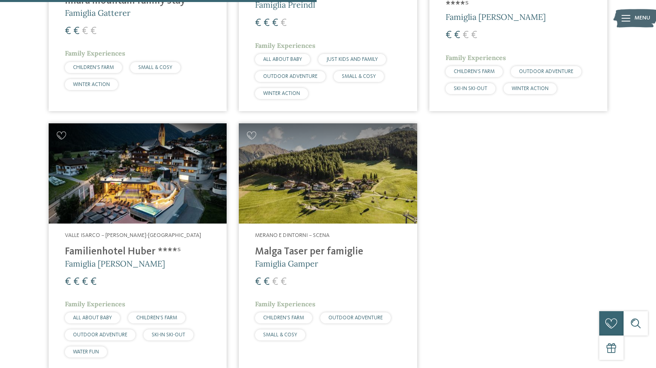
scroll to position [452, 0]
click at [146, 162] on img at bounding box center [138, 173] width 178 height 100
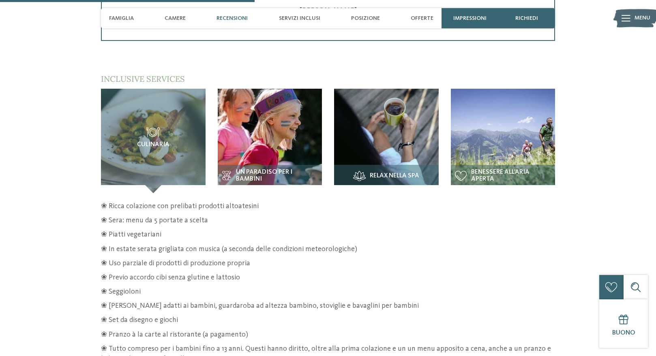
scroll to position [1224, 0]
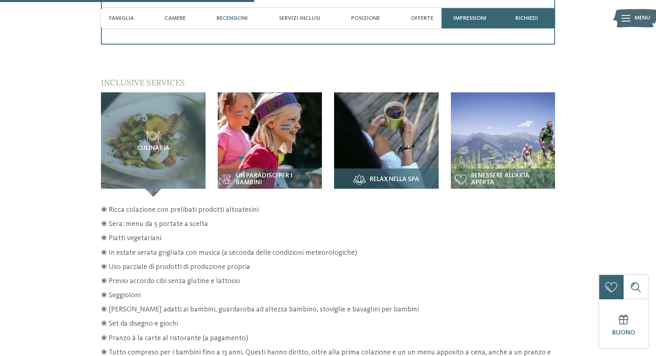
click at [400, 137] on img at bounding box center [386, 144] width 105 height 105
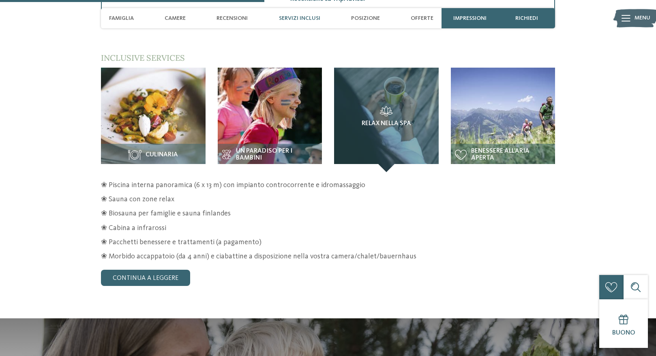
scroll to position [1272, 0]
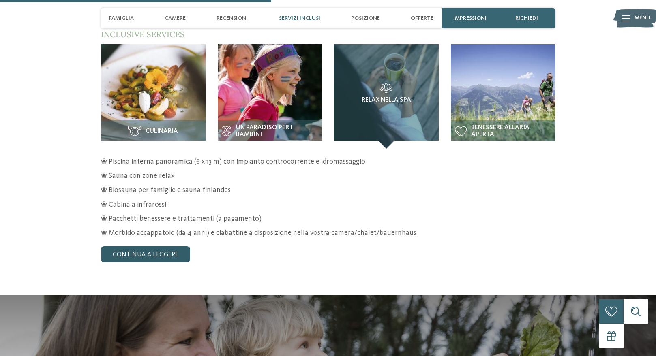
click at [168, 246] on link "continua a leggere" at bounding box center [145, 254] width 89 height 16
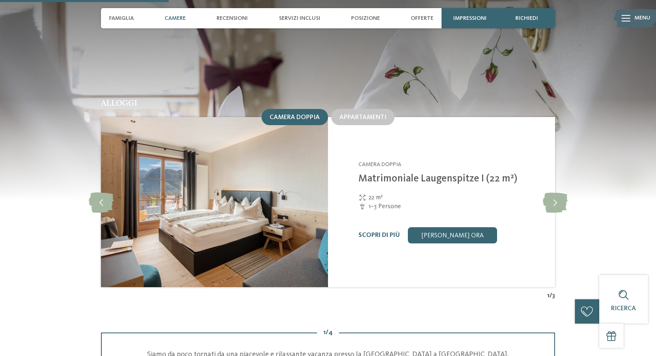
scroll to position [791, 0]
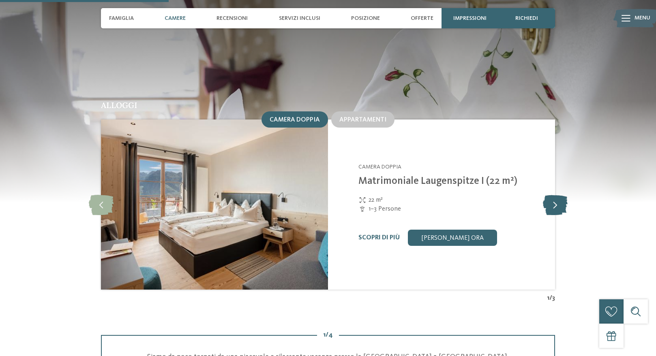
click at [558, 195] on icon at bounding box center [555, 205] width 25 height 20
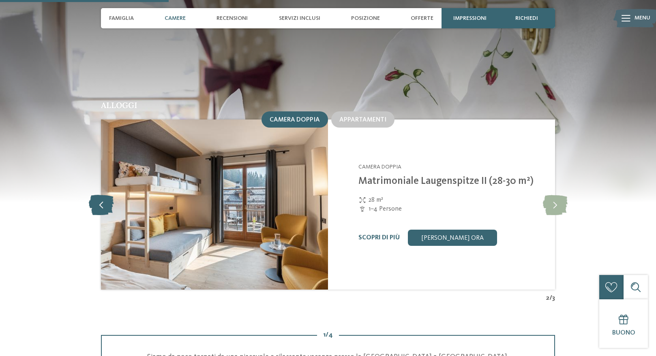
click at [99, 198] on icon at bounding box center [101, 205] width 25 height 20
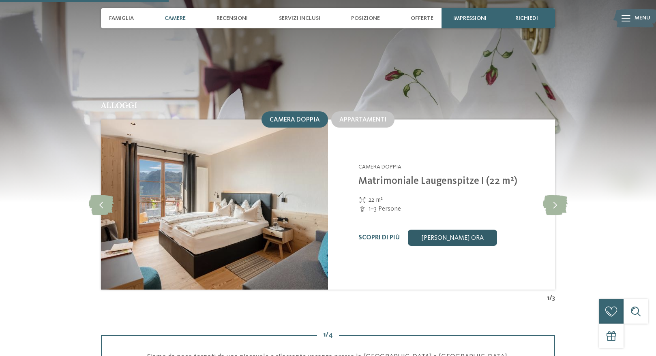
click at [473, 230] on link "[PERSON_NAME] ora" at bounding box center [452, 238] width 89 height 16
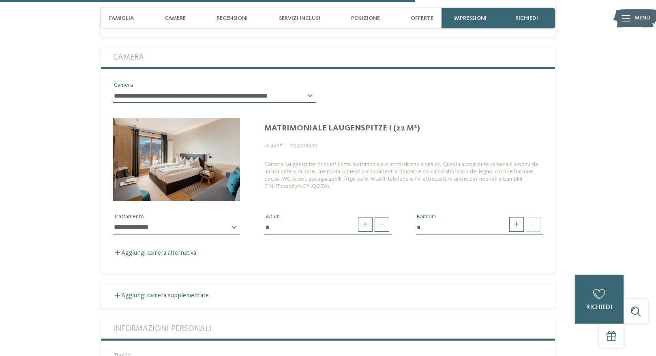
scroll to position [2013, 0]
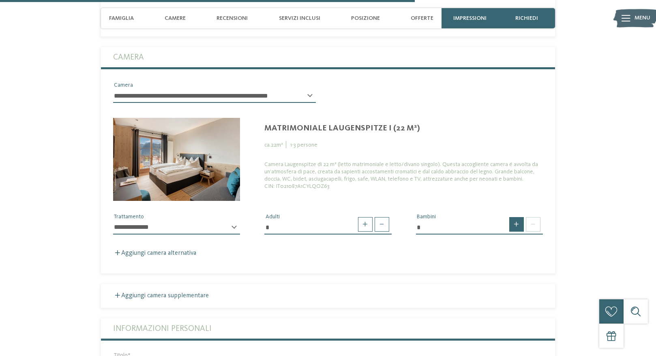
click at [519, 217] on span at bounding box center [516, 224] width 15 height 15
type input "*"
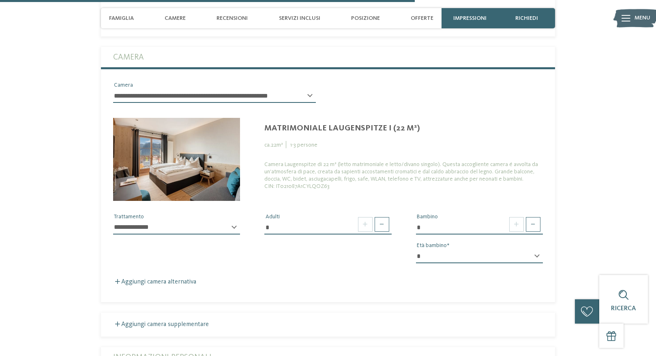
select select "*"
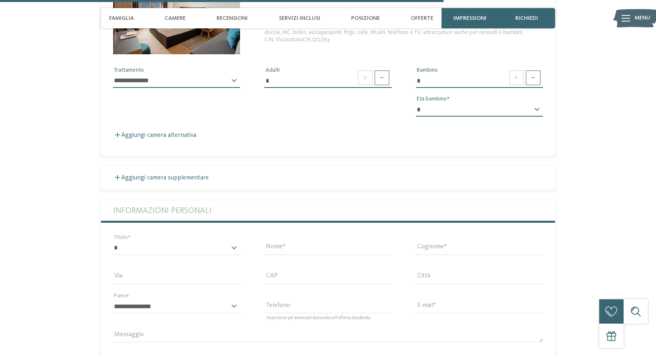
scroll to position [2202, 0]
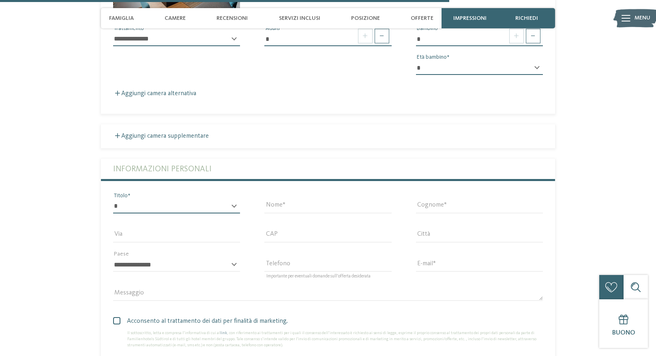
select select "*"
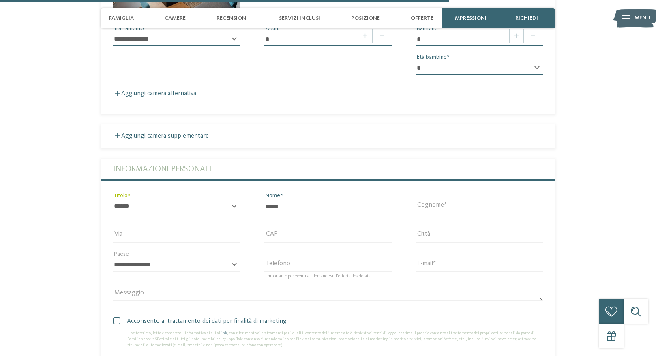
type input "*****"
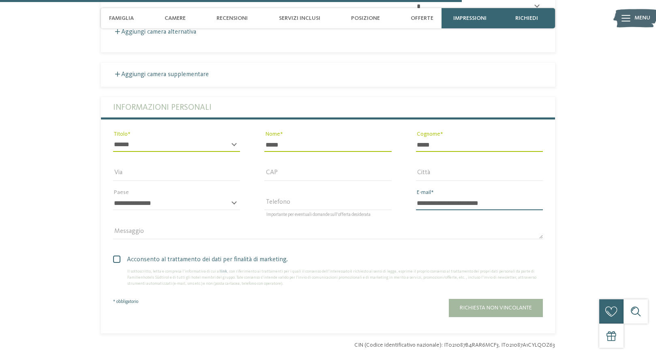
scroll to position [2264, 0]
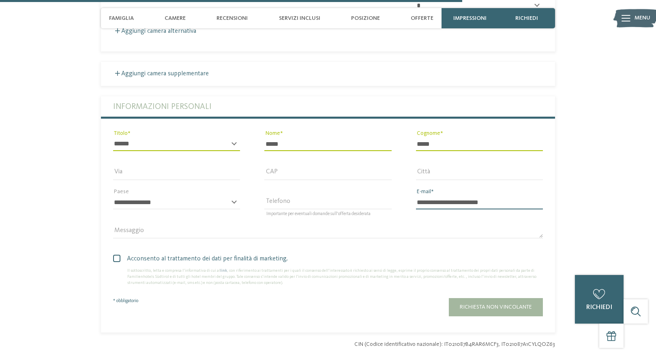
type input "**********"
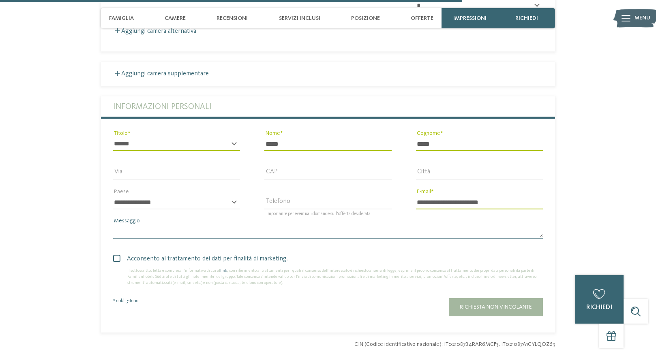
click at [174, 225] on textarea "Messaggio" at bounding box center [328, 232] width 430 height 14
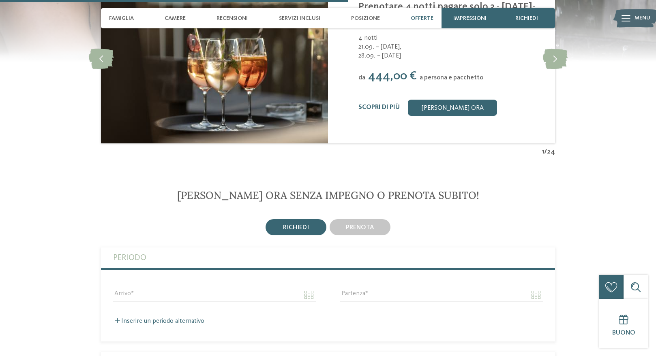
scroll to position [1708, 0]
type textarea "**********"
click at [315, 288] on input "Arrivo" at bounding box center [214, 295] width 203 height 14
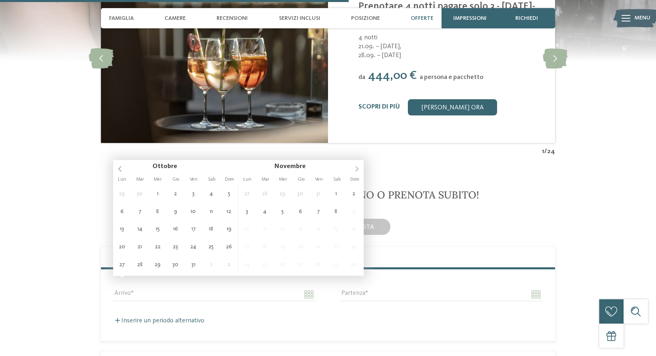
click at [355, 167] on icon at bounding box center [357, 169] width 6 height 6
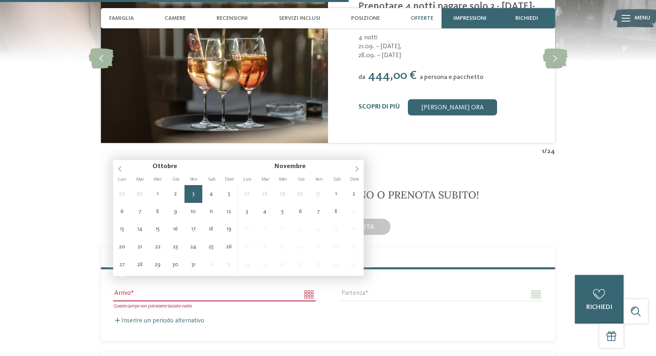
type input "**********"
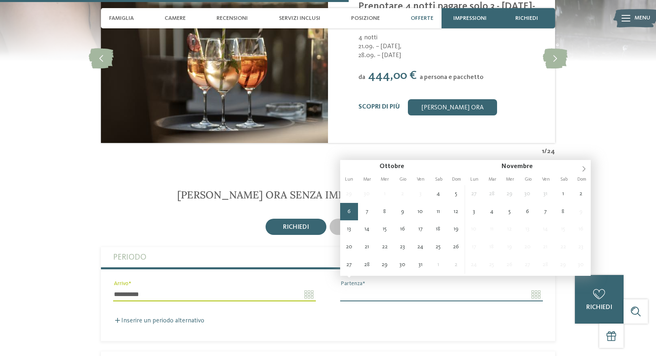
type input "**********"
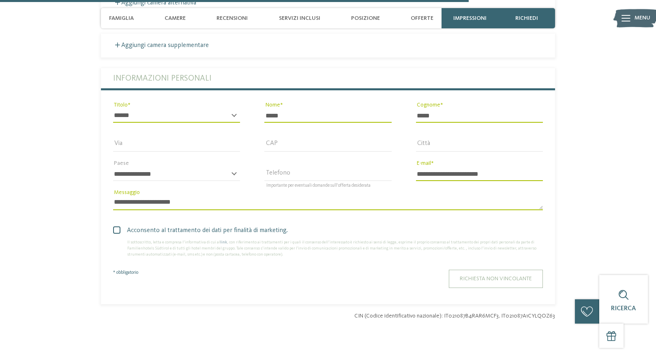
scroll to position [2303, 0]
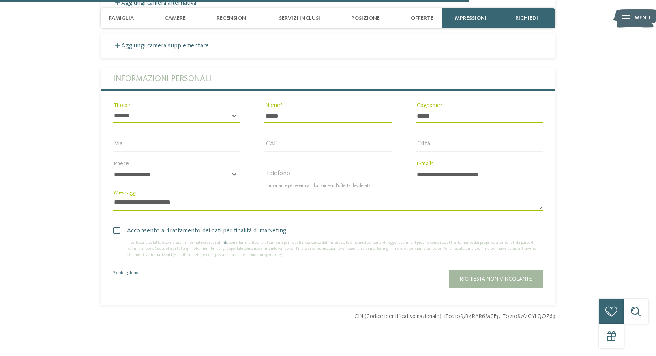
click at [327, 197] on textarea "**********" at bounding box center [328, 204] width 430 height 14
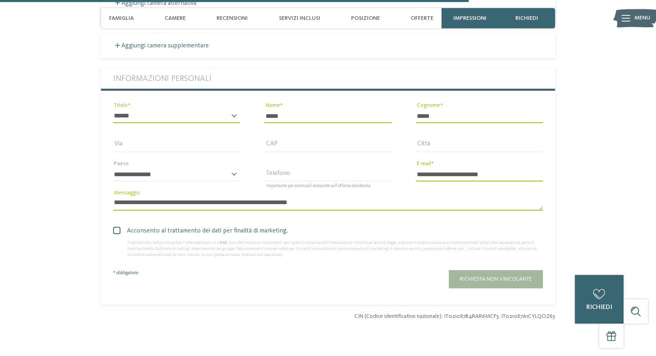
click at [286, 197] on textarea "**********" at bounding box center [328, 204] width 430 height 14
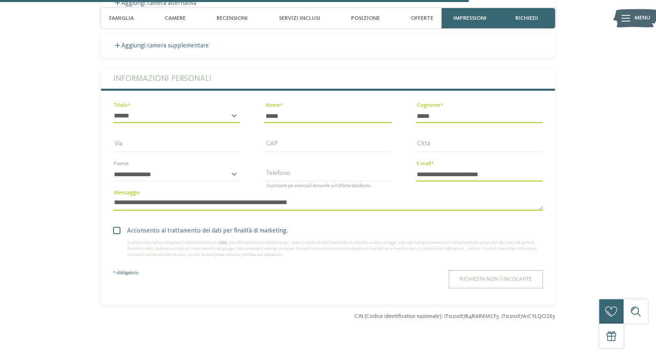
type textarea "**********"
click at [488, 276] on span "Richiesta non vincolante" at bounding box center [496, 279] width 72 height 6
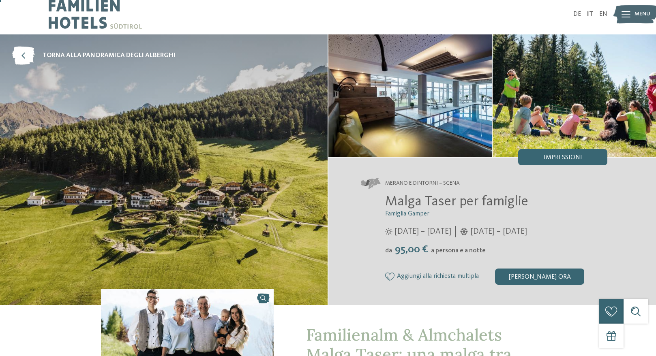
scroll to position [13, 0]
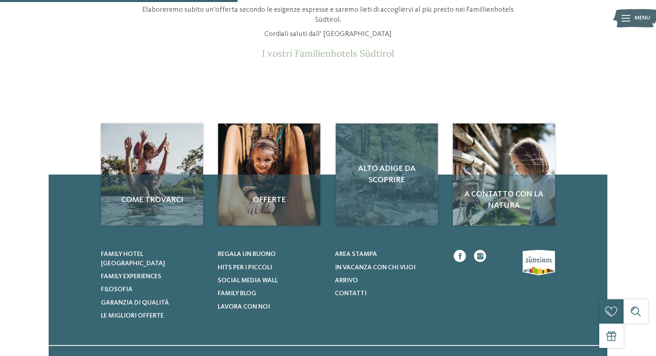
scroll to position [83, 0]
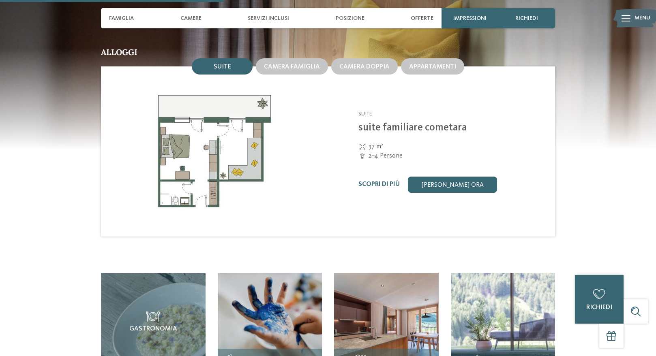
scroll to position [880, 0]
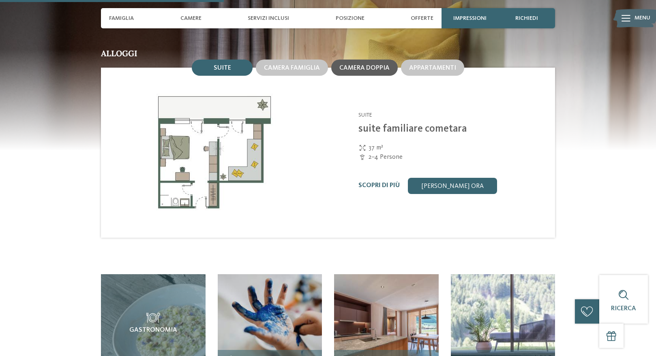
click at [376, 65] on span "Camera doppia" at bounding box center [364, 68] width 50 height 6
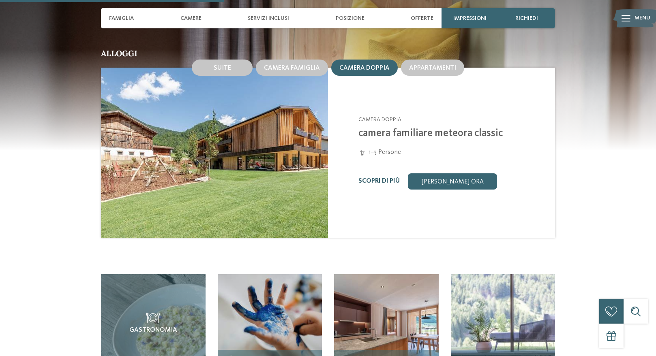
click at [390, 178] on link "Scopri di più" at bounding box center [378, 181] width 41 height 6
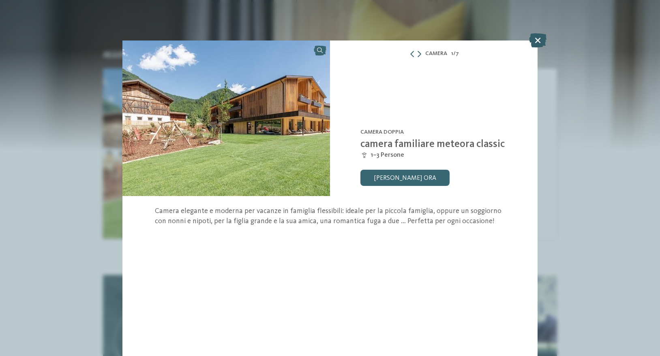
click at [538, 43] on icon at bounding box center [537, 40] width 17 height 14
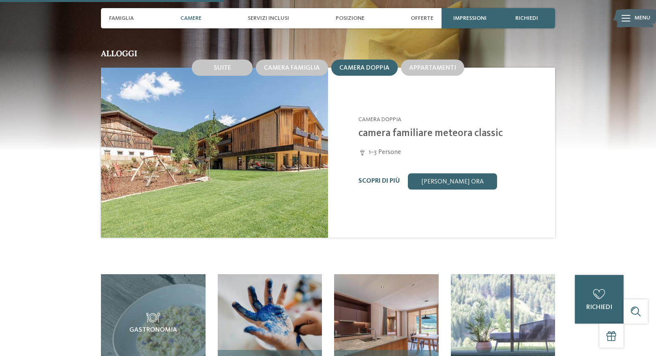
click at [372, 178] on link "Scopri di più" at bounding box center [378, 181] width 41 height 6
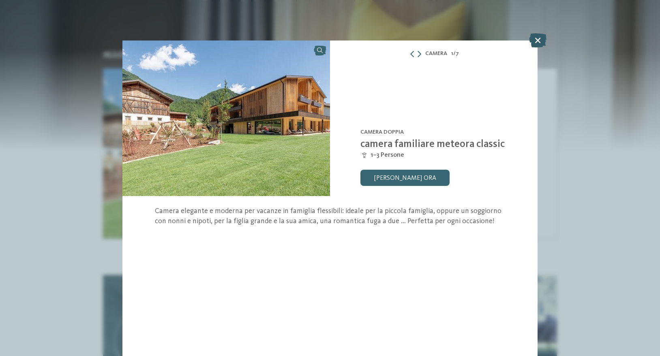
click at [538, 41] on icon at bounding box center [537, 40] width 17 height 14
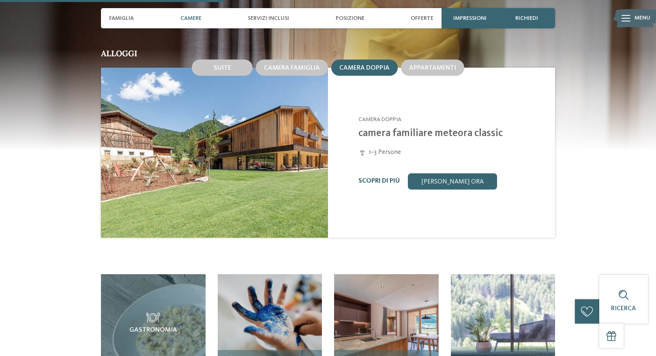
click at [372, 178] on link "Scopri di più" at bounding box center [378, 181] width 41 height 6
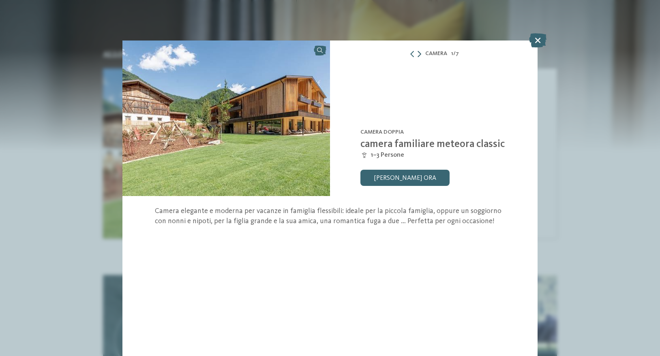
click at [419, 57] on icon at bounding box center [419, 54] width 4 height 6
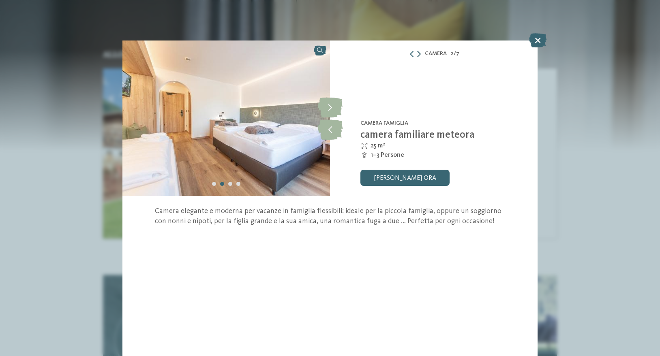
click at [419, 57] on icon at bounding box center [419, 54] width 4 height 6
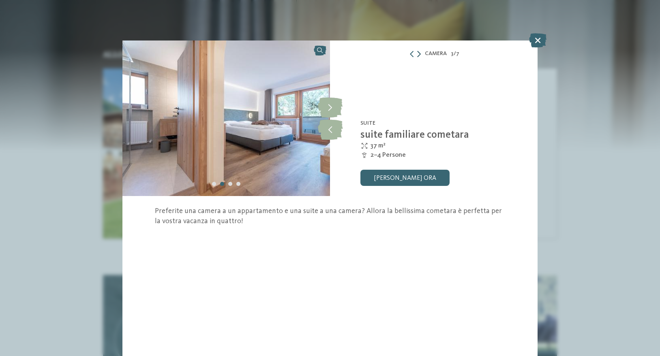
click at [419, 57] on icon at bounding box center [419, 54] width 4 height 6
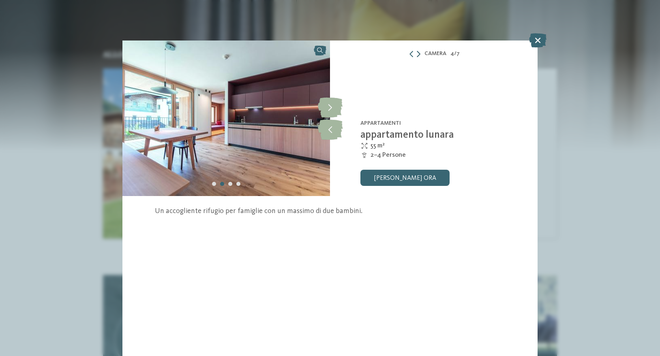
click at [419, 57] on icon at bounding box center [419, 54] width 4 height 6
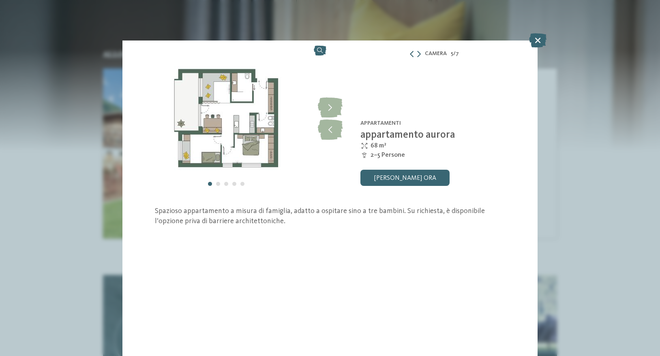
click at [411, 55] on icon at bounding box center [412, 54] width 6 height 6
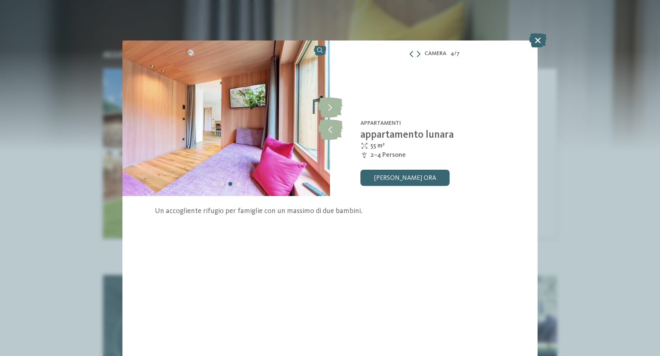
click at [411, 55] on icon at bounding box center [411, 54] width 6 height 6
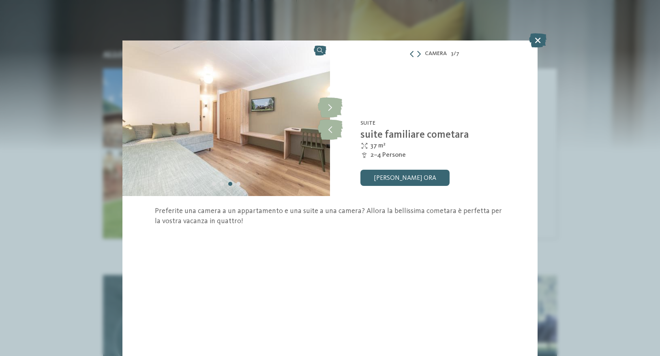
click at [411, 55] on icon at bounding box center [412, 54] width 6 height 6
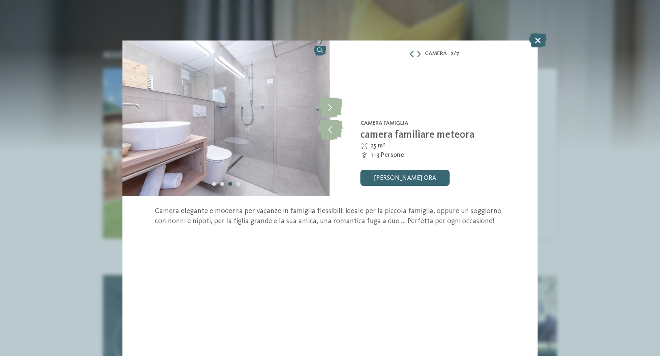
click at [411, 55] on icon at bounding box center [412, 54] width 6 height 6
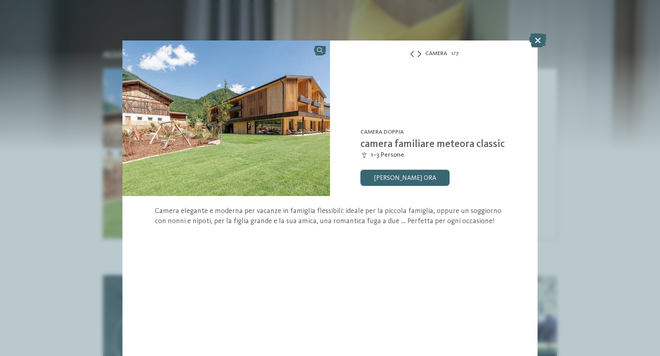
click at [419, 54] on icon at bounding box center [419, 54] width 4 height 6
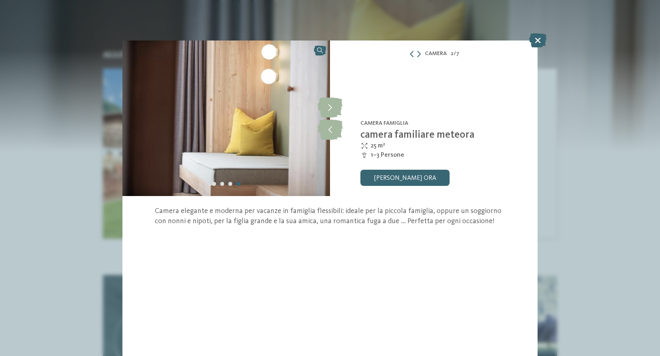
click at [409, 54] on icon at bounding box center [412, 54] width 6 height 6
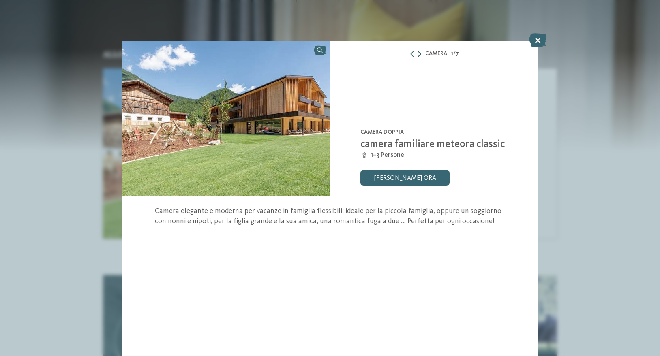
click at [417, 54] on icon at bounding box center [419, 54] width 4 height 6
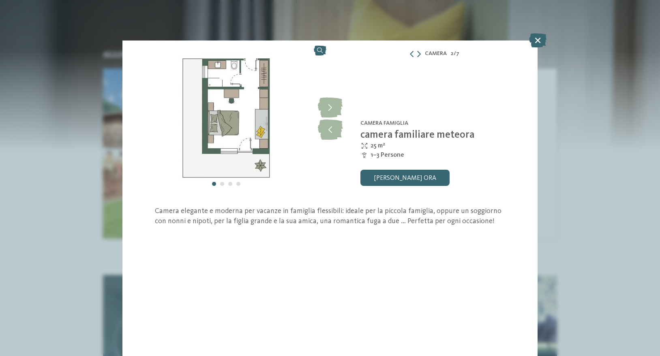
click at [415, 55] on div at bounding box center [415, 54] width 12 height 6
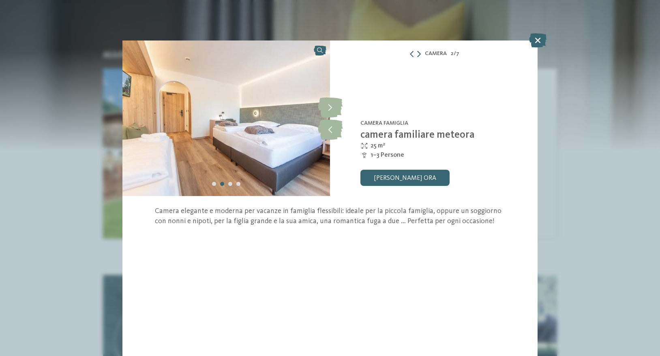
click at [417, 55] on icon at bounding box center [419, 54] width 4 height 6
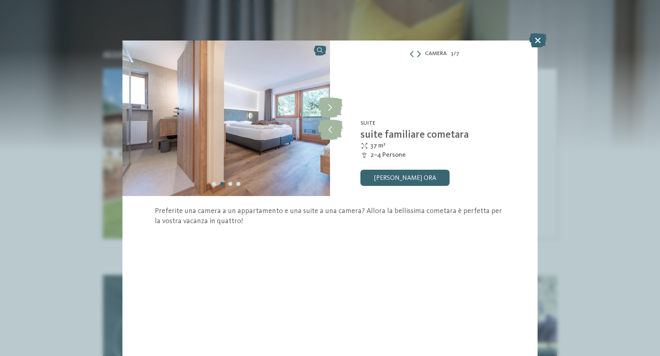
click at [417, 55] on icon at bounding box center [419, 54] width 4 height 6
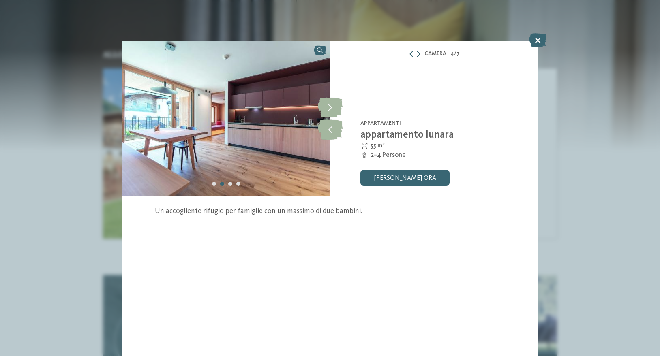
click at [417, 55] on icon at bounding box center [419, 54] width 4 height 6
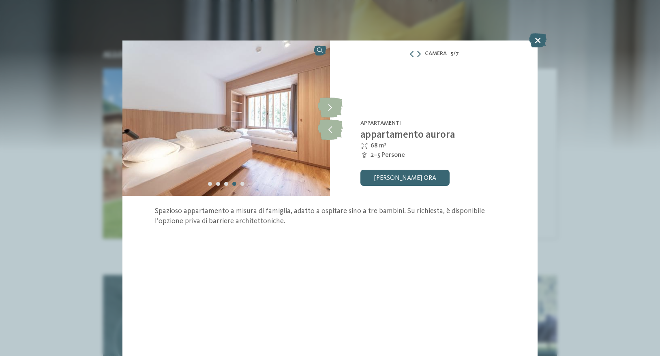
click at [417, 55] on icon at bounding box center [419, 54] width 4 height 6
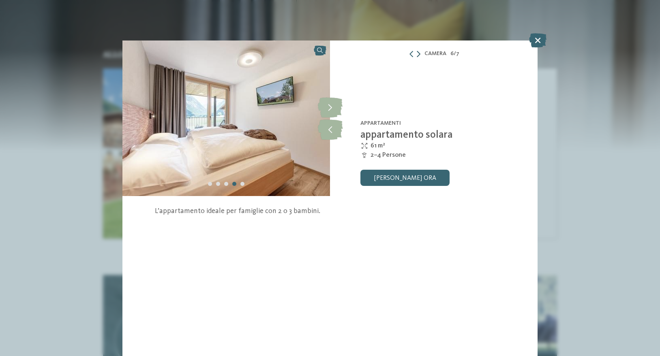
click at [417, 55] on icon at bounding box center [419, 54] width 4 height 6
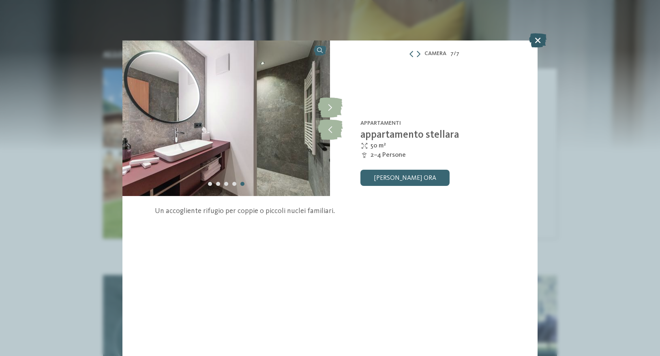
click at [537, 40] on icon at bounding box center [537, 40] width 17 height 14
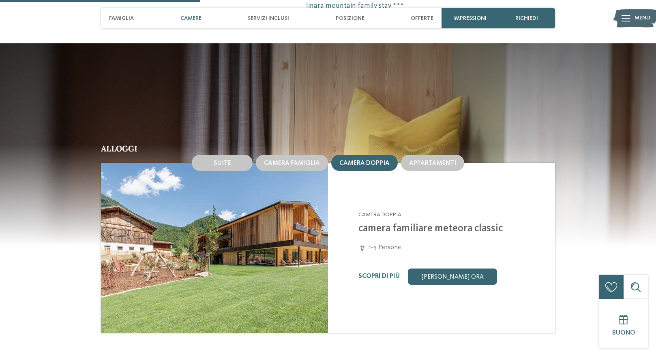
scroll to position [784, 0]
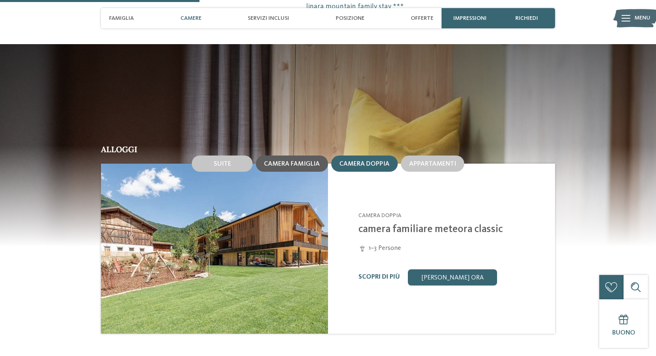
click at [303, 161] on span "Camera famiglia" at bounding box center [292, 164] width 56 height 6
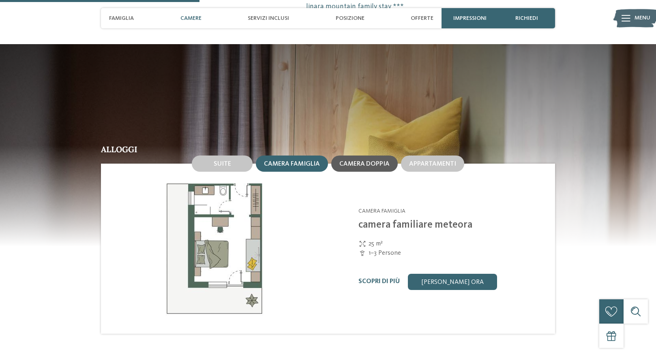
click at [363, 161] on span "Camera doppia" at bounding box center [364, 164] width 50 height 6
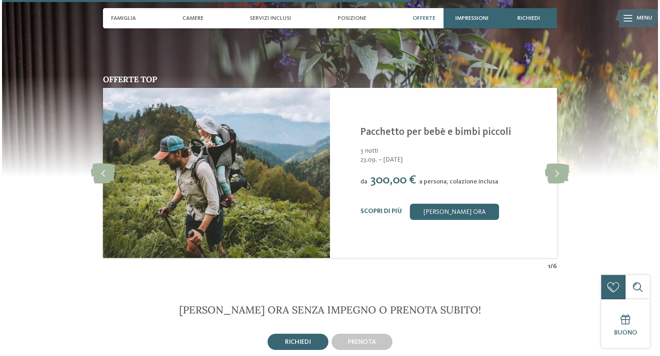
scroll to position [1608, 0]
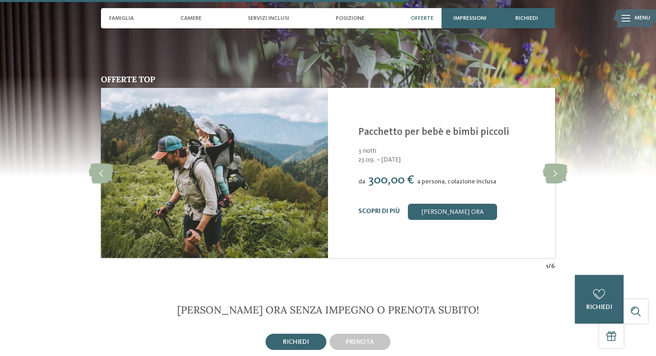
click at [385, 208] on link "Scopri di più" at bounding box center [378, 211] width 41 height 6
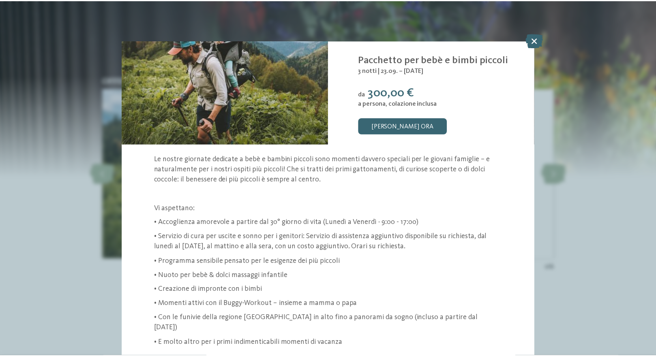
scroll to position [92, 0]
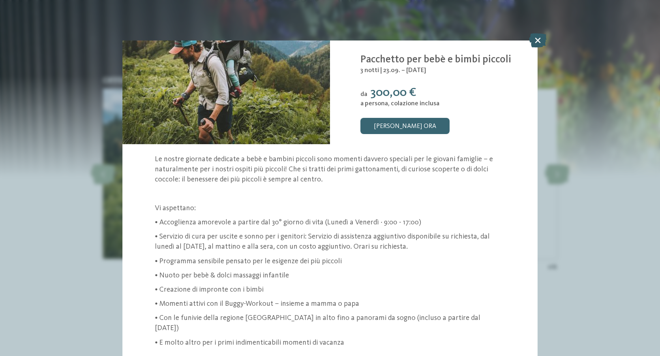
click at [540, 41] on icon at bounding box center [537, 40] width 17 height 14
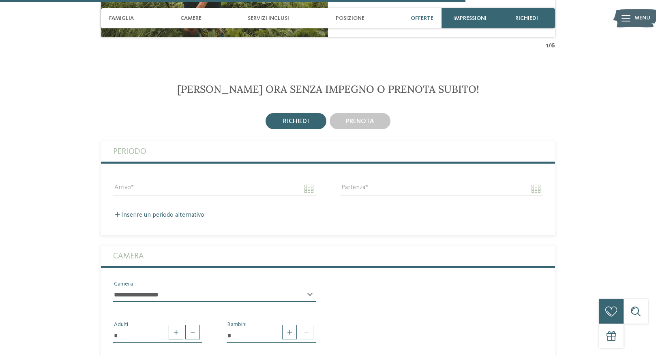
scroll to position [1831, 0]
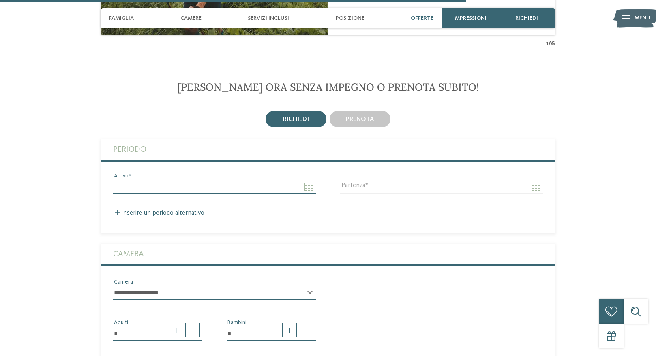
click at [308, 180] on input "Arrivo" at bounding box center [214, 187] width 203 height 14
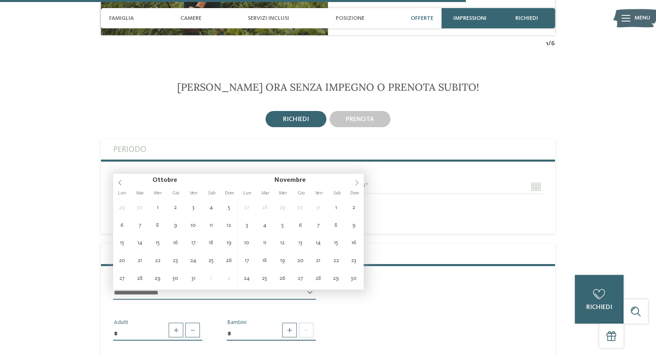
click at [357, 183] on icon at bounding box center [357, 183] width 6 height 6
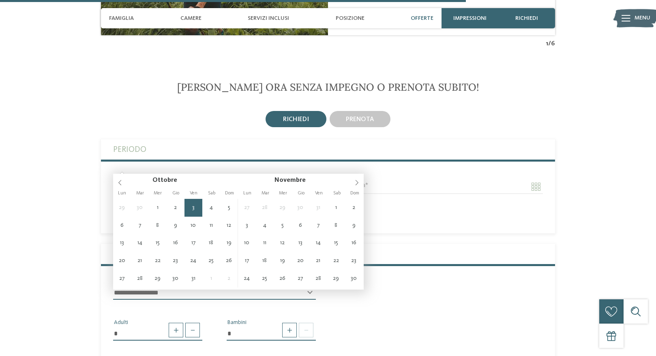
type input "**********"
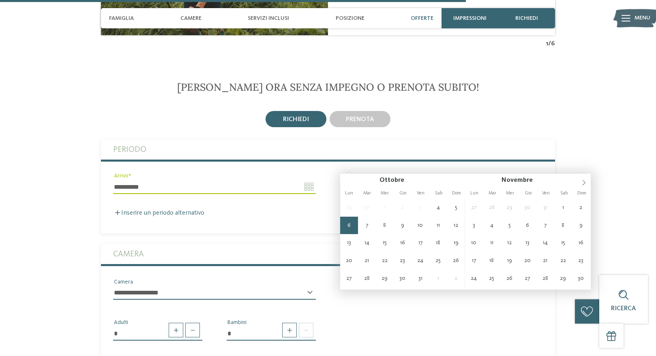
type input "**********"
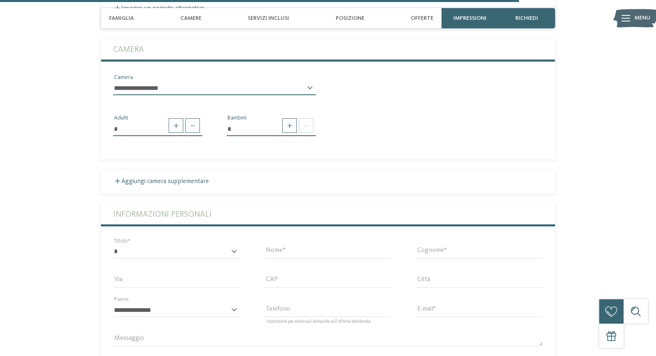
scroll to position [2046, 0]
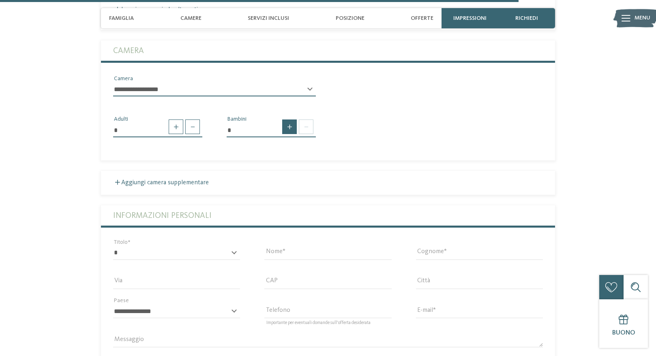
click at [293, 120] on span at bounding box center [289, 127] width 15 height 15
type input "*"
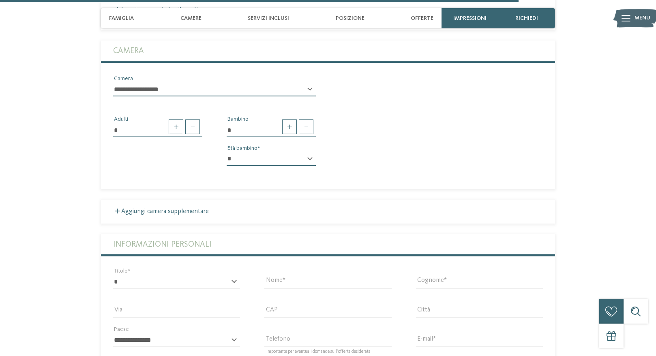
select select "*"
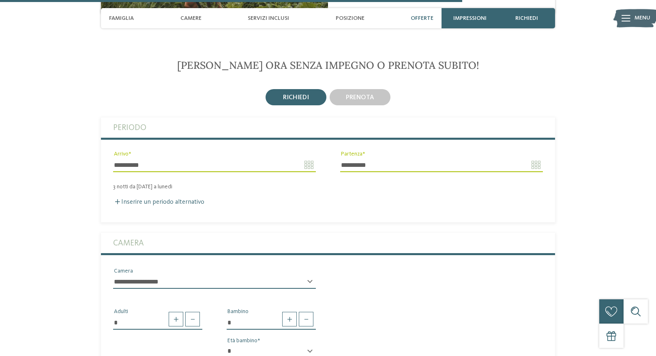
scroll to position [1855, 0]
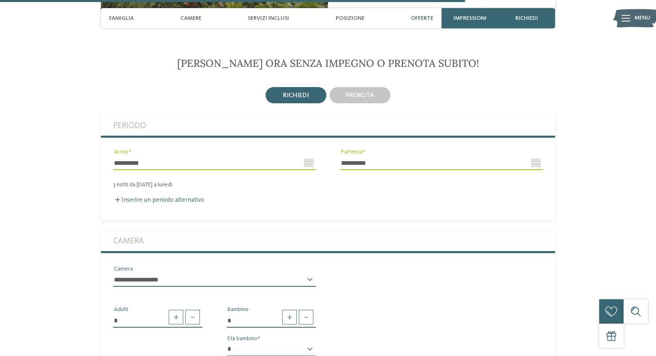
select select "*****"
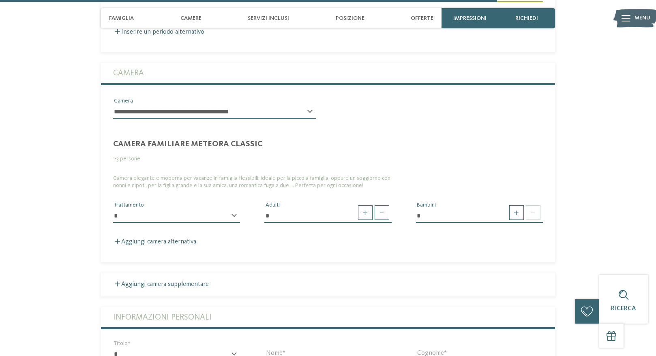
scroll to position [2024, 0]
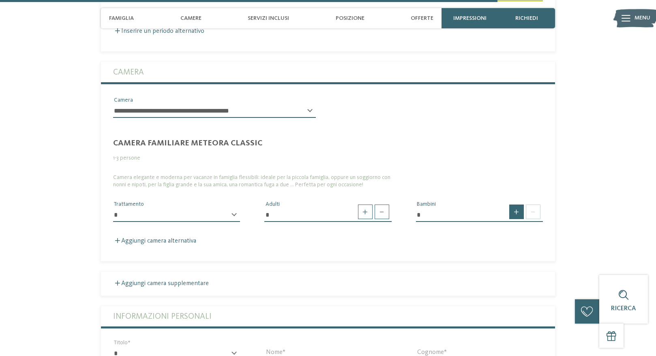
click at [518, 205] on span at bounding box center [516, 212] width 15 height 15
type input "*"
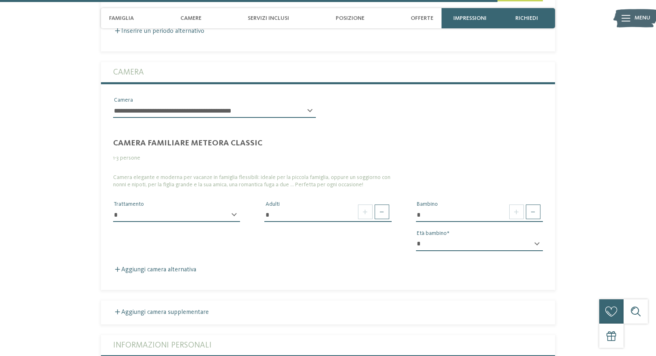
select select "*"
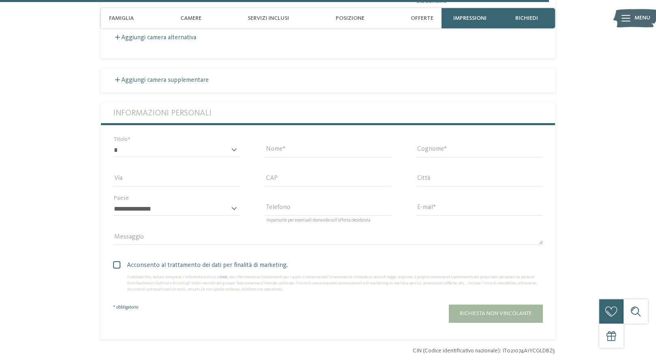
scroll to position [2258, 0]
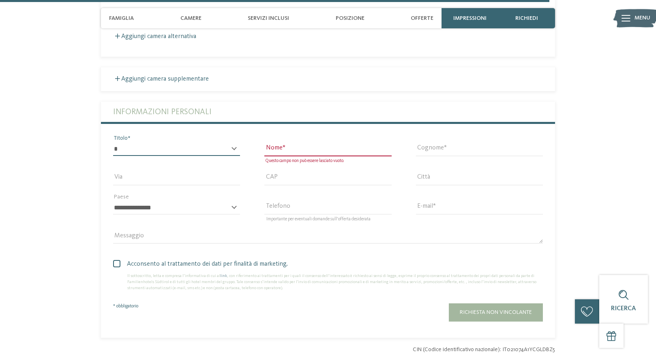
select select "*"
click at [297, 142] on input "Nome" at bounding box center [327, 149] width 127 height 14
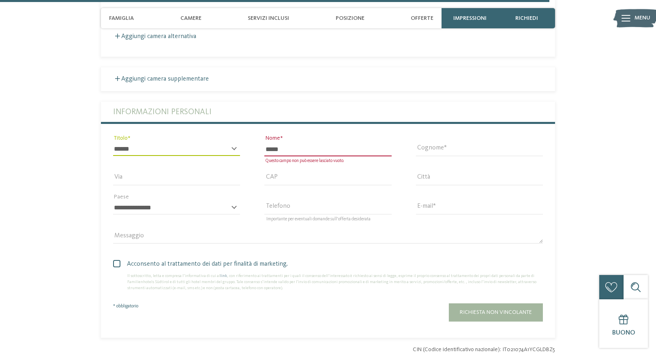
type input "*****"
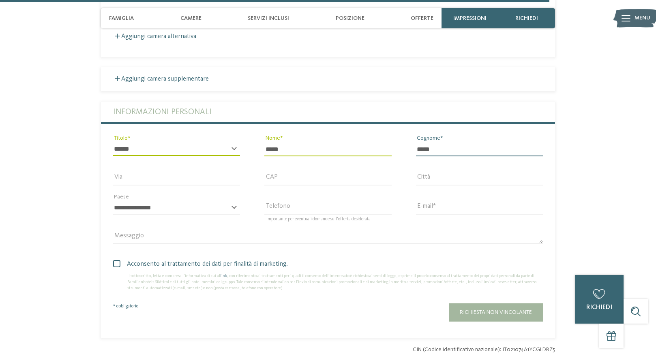
type input "*****"
click at [576, 137] on section "Richiedi ora senza impegno o prenota subito! richiedi prenota 3" at bounding box center [327, 5] width 551 height 700
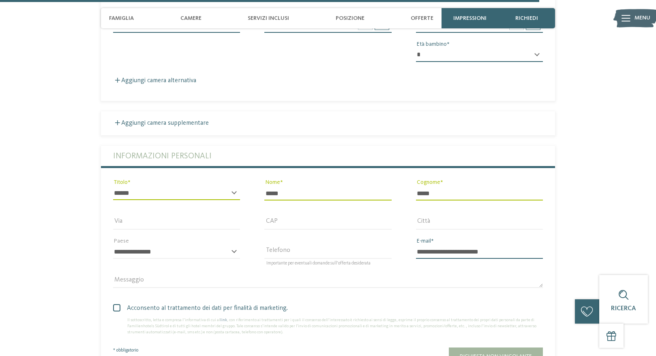
scroll to position [2213, 0]
type input "**********"
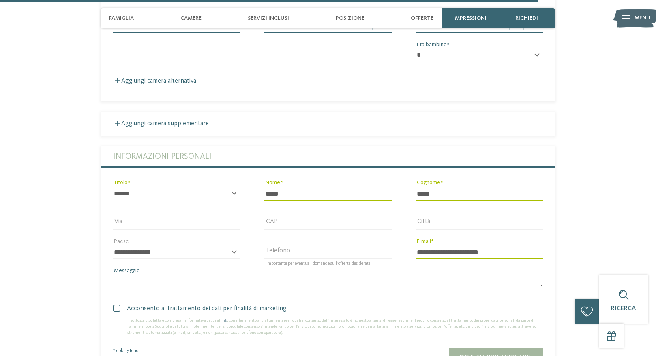
click at [160, 275] on textarea "Messaggio" at bounding box center [328, 282] width 430 height 14
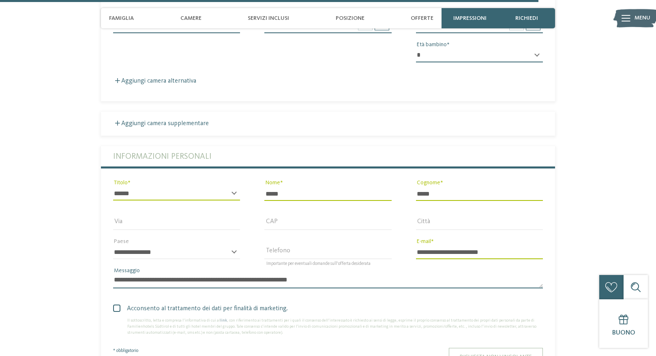
type textarea "**********"
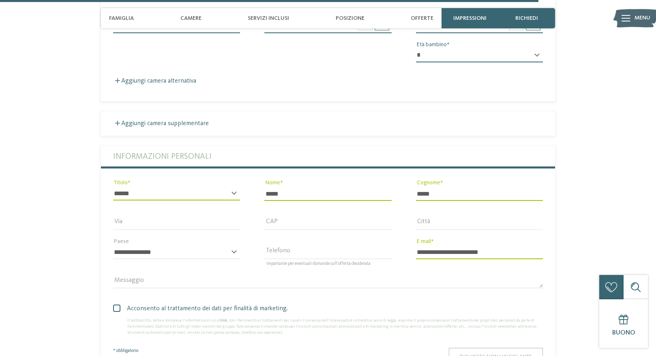
click at [498, 354] on span "Richiesta non vincolante" at bounding box center [496, 357] width 72 height 6
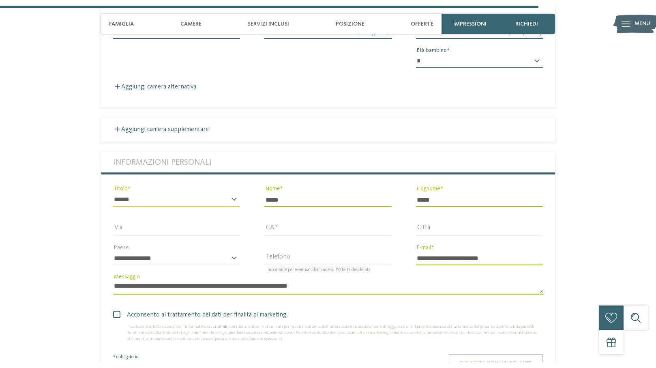
scroll to position [0, 0]
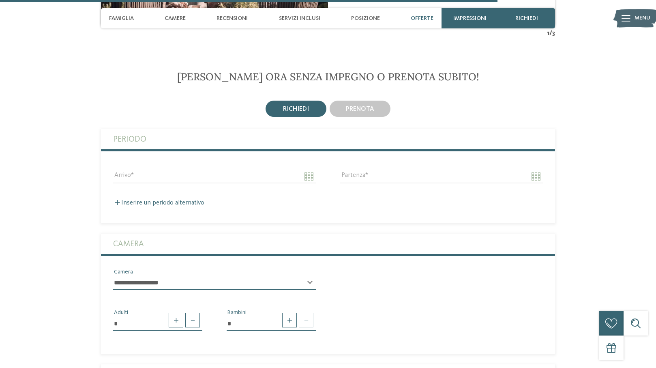
scroll to position [2333, 0]
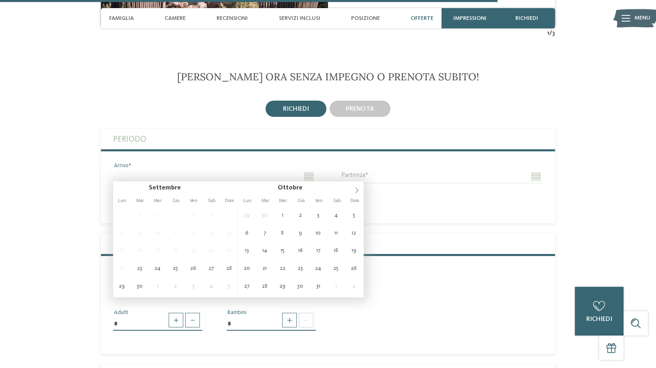
click at [206, 171] on input "Arrivo" at bounding box center [214, 176] width 203 height 14
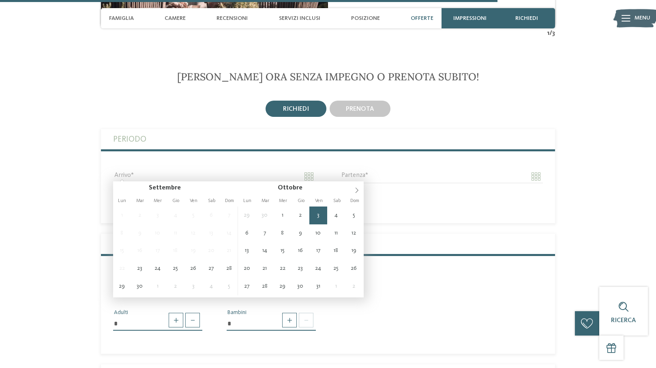
type input "**********"
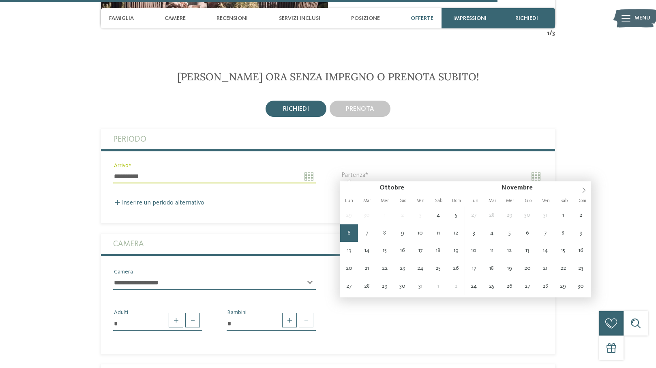
type input "**********"
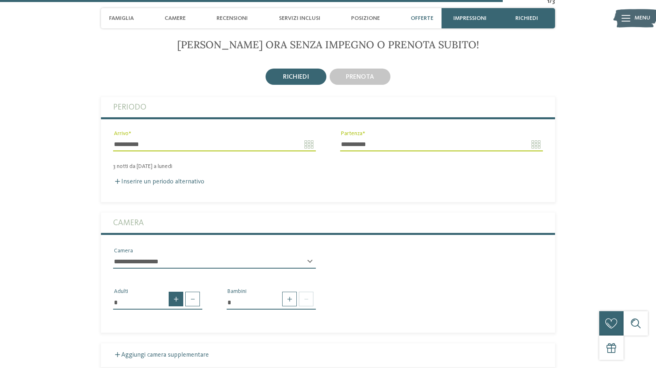
scroll to position [2364, 0]
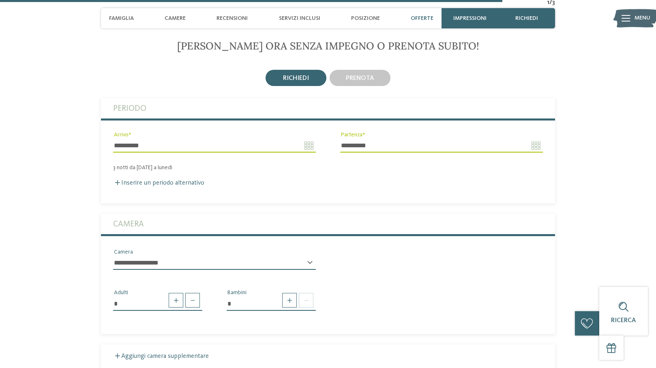
select select "*****"
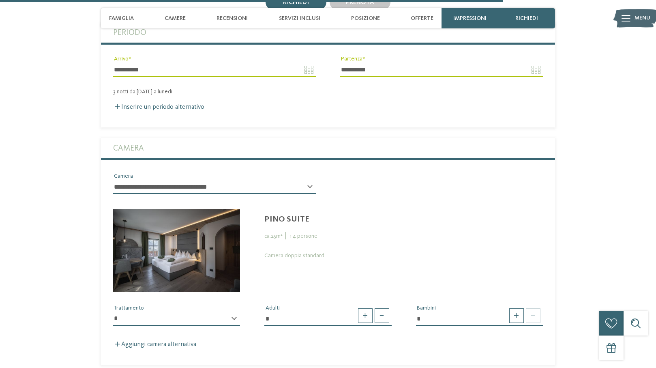
scroll to position [2453, 0]
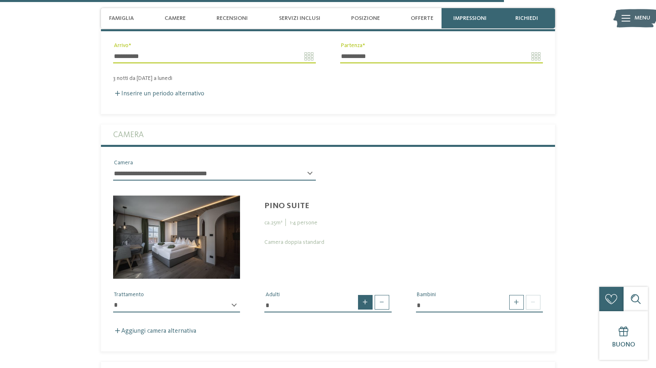
click at [366, 296] on span at bounding box center [365, 302] width 15 height 15
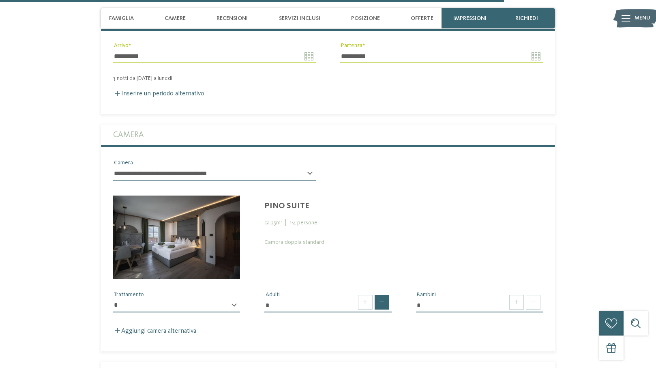
click at [381, 298] on span at bounding box center [382, 302] width 15 height 15
type input "*"
click at [518, 300] on span at bounding box center [516, 302] width 15 height 15
type input "*"
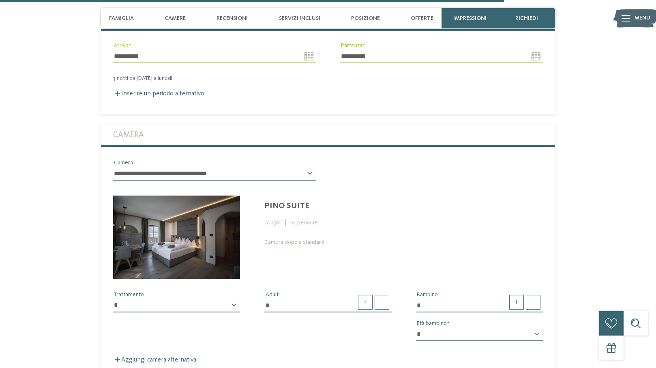
select select "*"
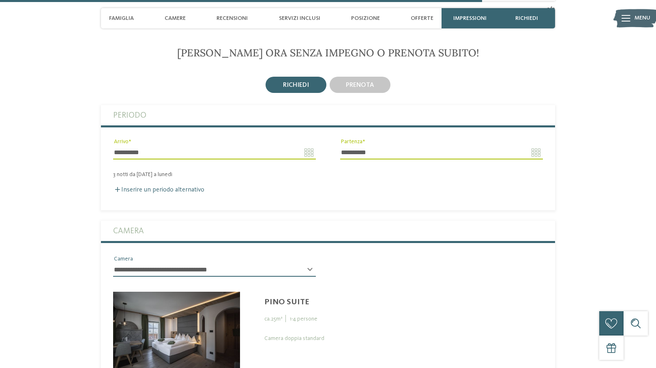
scroll to position [2403, 0]
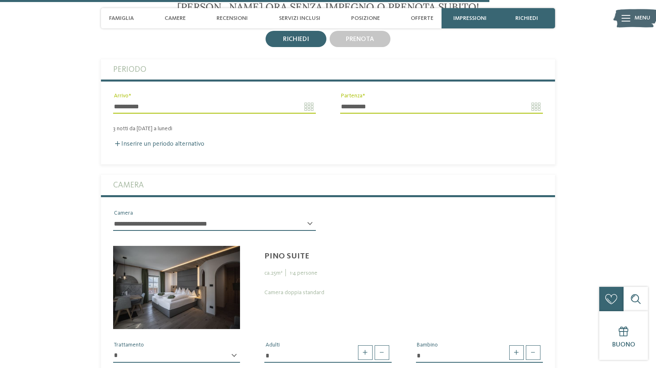
select select
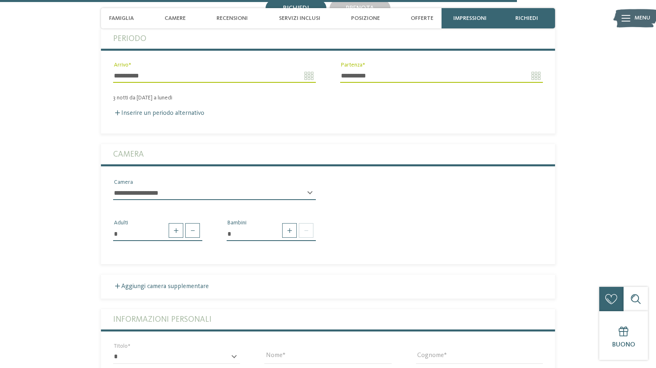
scroll to position [2433, 0]
click at [302, 229] on span at bounding box center [306, 230] width 15 height 15
click at [292, 227] on span at bounding box center [289, 230] width 15 height 15
type input "*"
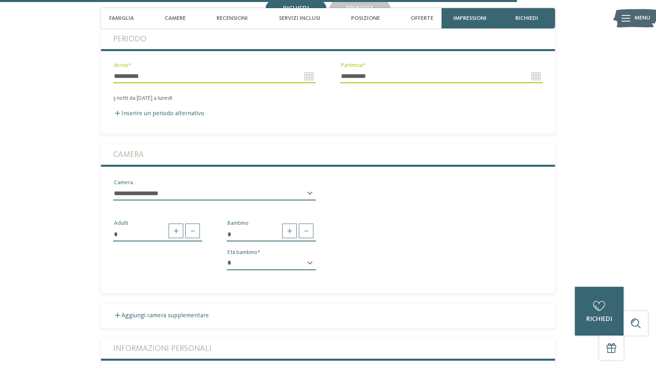
select select "*"
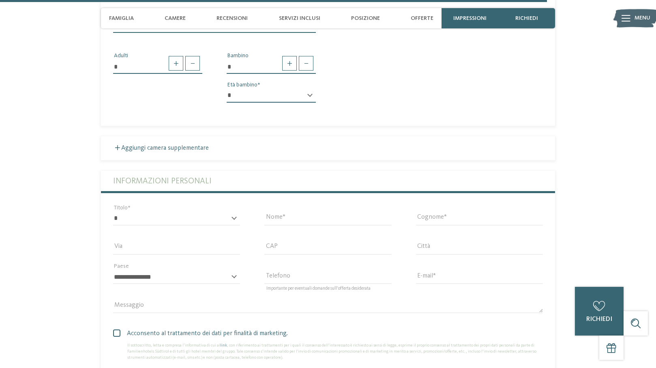
scroll to position [2603, 0]
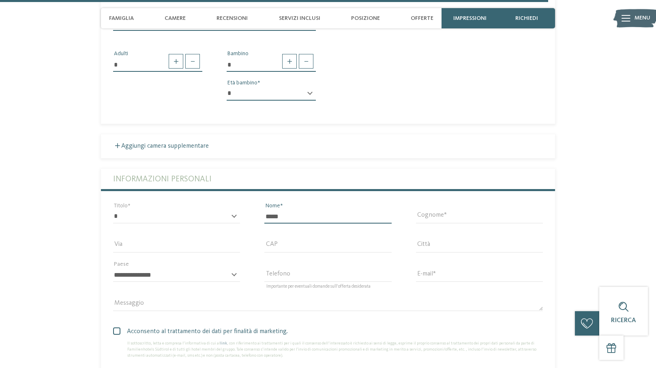
type input "*****"
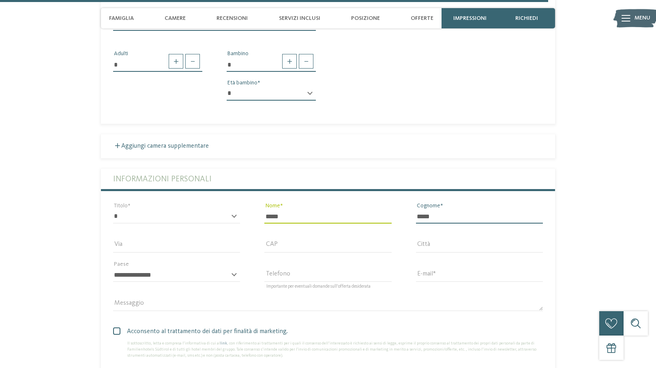
type input "*****"
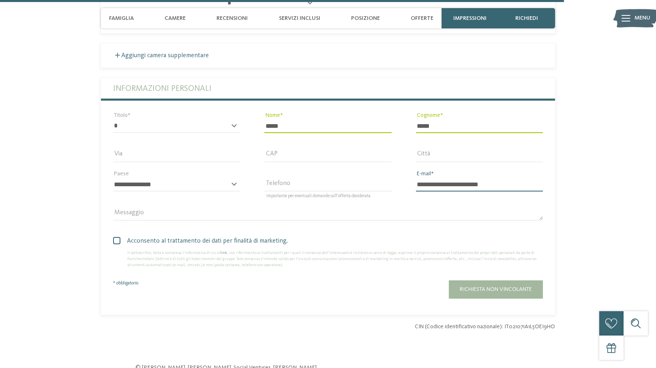
scroll to position [2694, 0]
type input "**********"
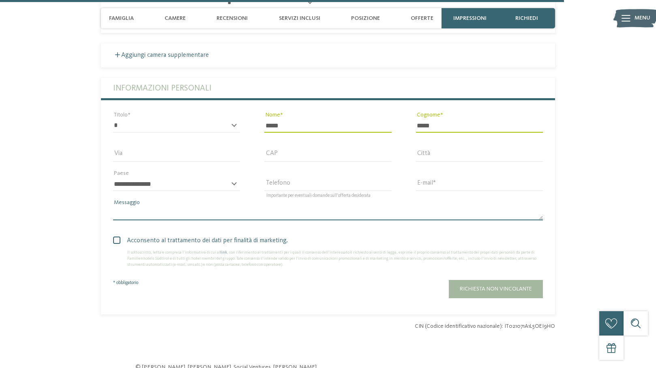
click at [219, 206] on textarea "Messaggio" at bounding box center [328, 213] width 430 height 14
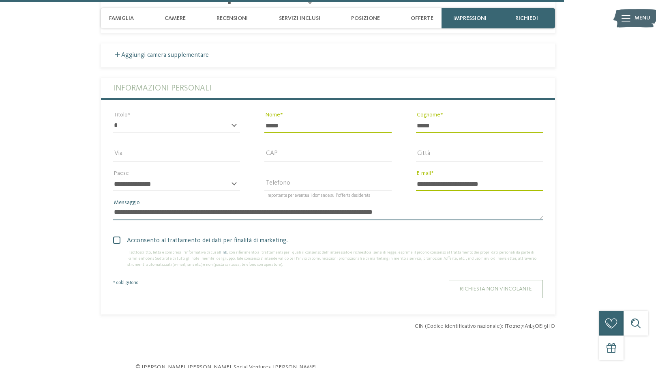
type textarea "**********"
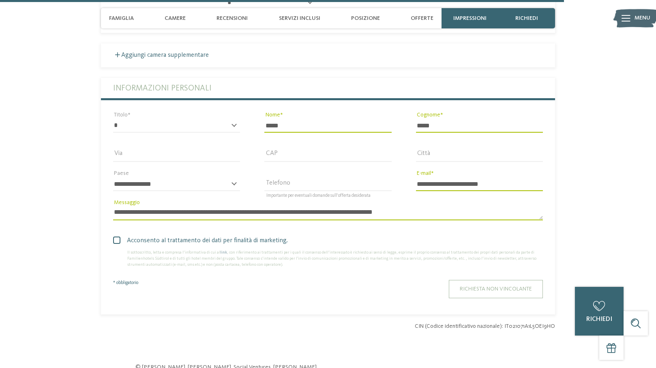
click at [504, 286] on span "Richiesta non vincolante" at bounding box center [496, 289] width 72 height 6
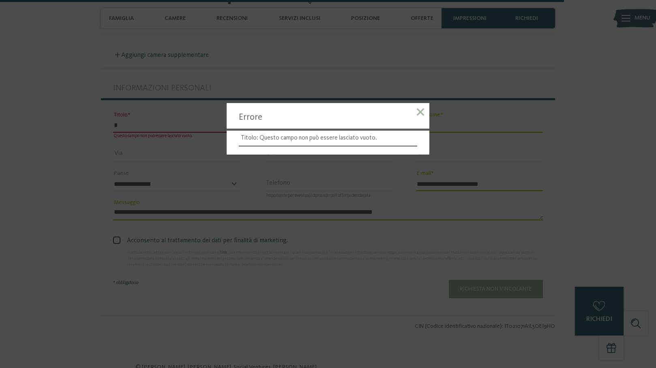
click at [426, 109] on div at bounding box center [420, 113] width 18 height 21
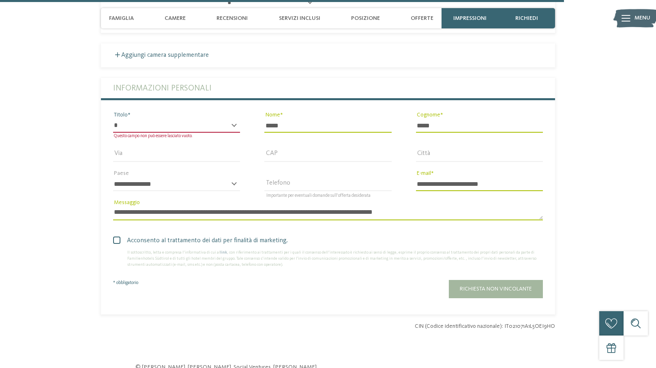
select select "*"
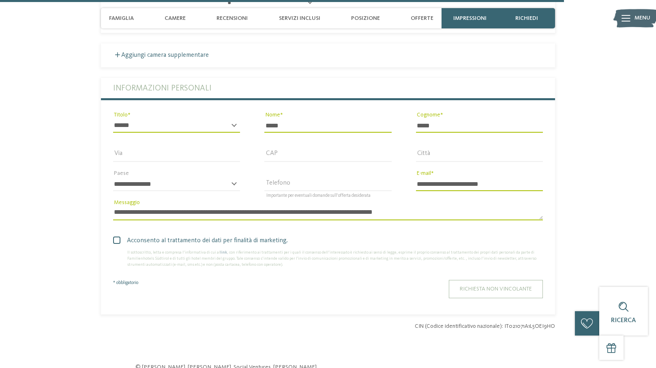
click at [518, 286] on span "Richiesta non vincolante" at bounding box center [496, 289] width 72 height 6
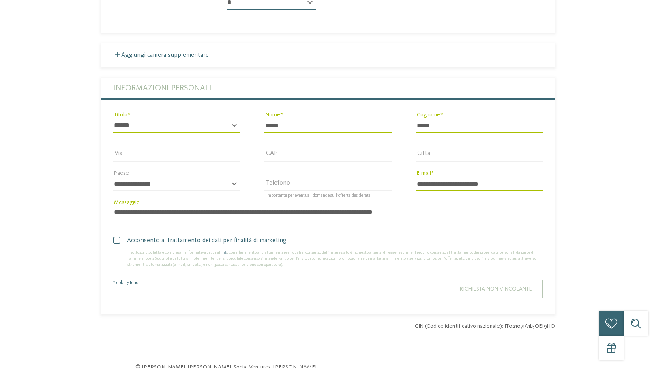
scroll to position [0, 0]
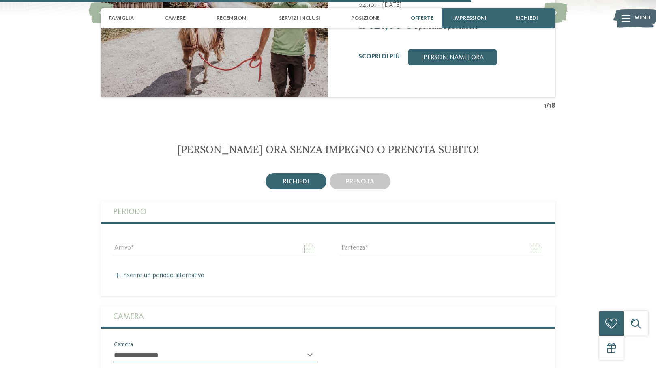
scroll to position [2032, 0]
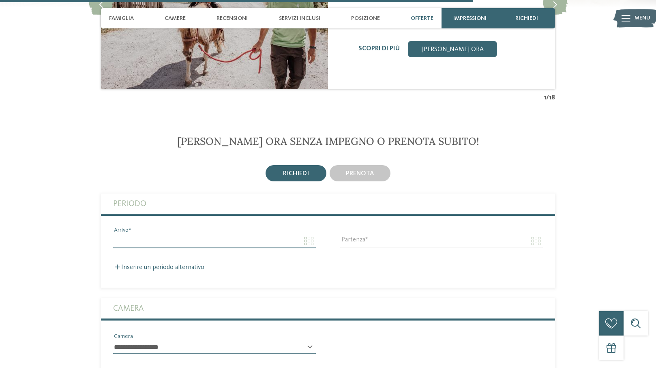
drag, startPoint x: 310, startPoint y: 218, endPoint x: 313, endPoint y: 223, distance: 6.2
click at [313, 234] on input "Arrivo" at bounding box center [214, 241] width 203 height 14
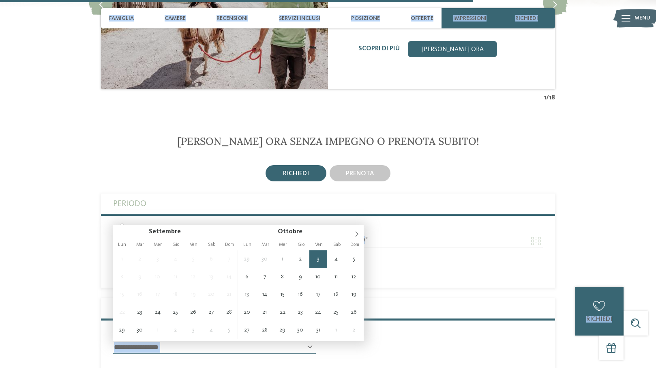
type input "**********"
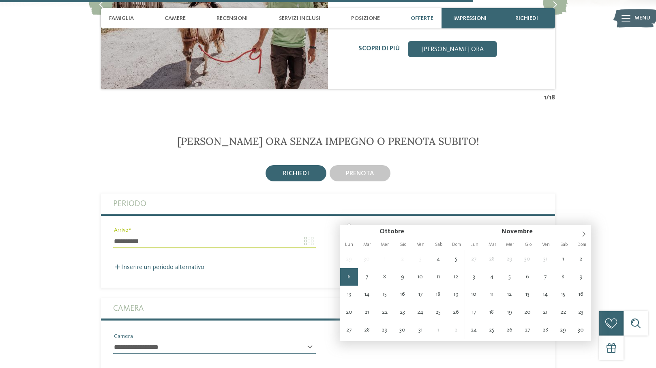
type input "**********"
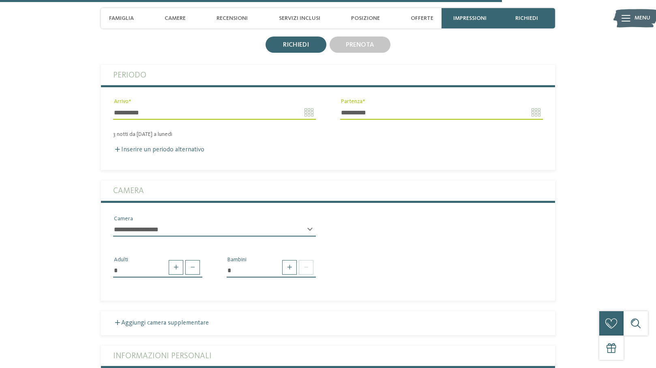
scroll to position [2165, 0]
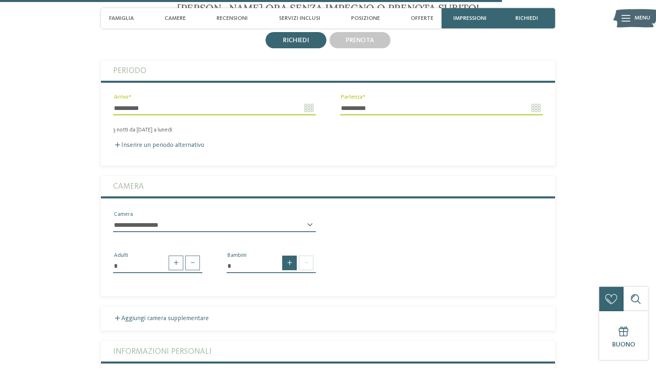
click at [285, 255] on span at bounding box center [289, 262] width 15 height 15
type input "*"
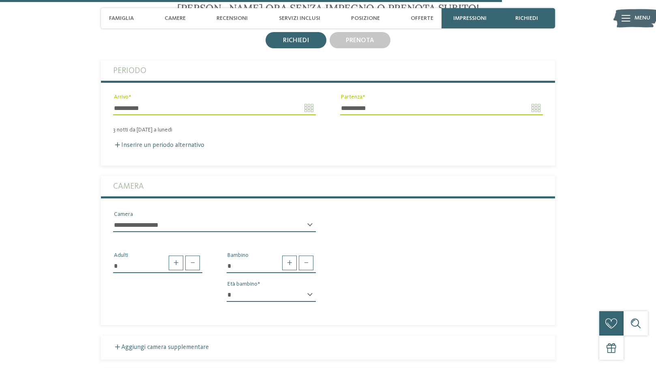
select select "*"
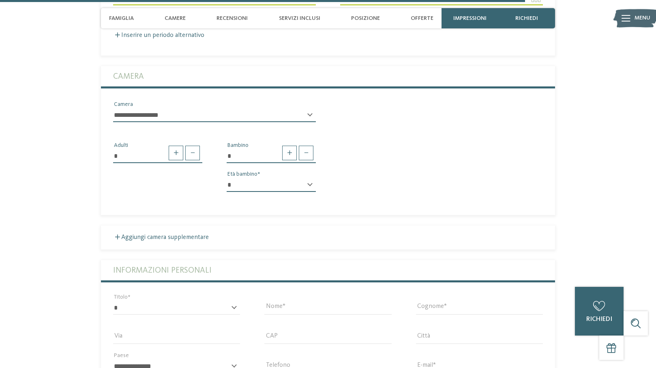
scroll to position [2294, 0]
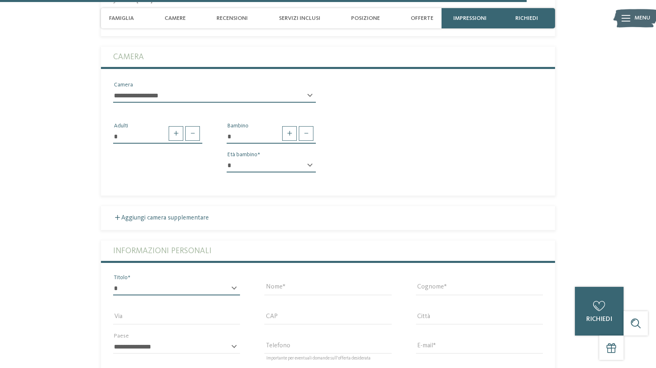
select select "*"
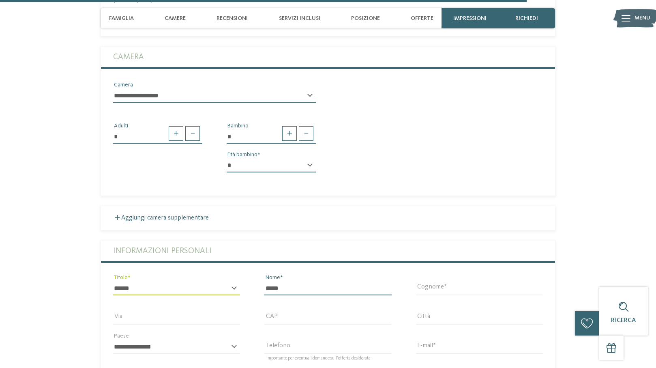
type input "*****"
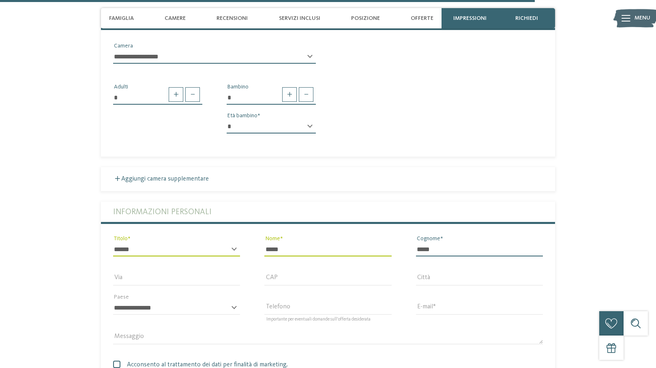
scroll to position [2347, 0]
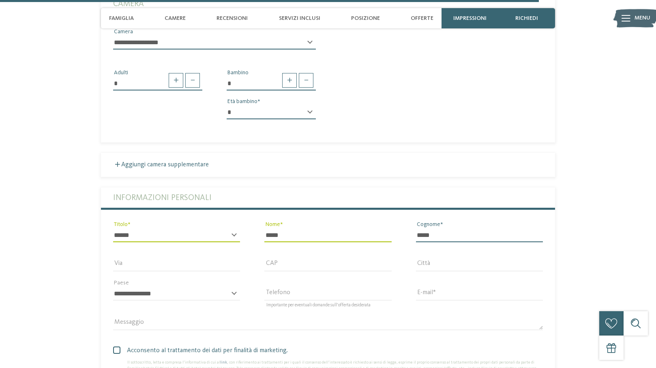
type input "*****"
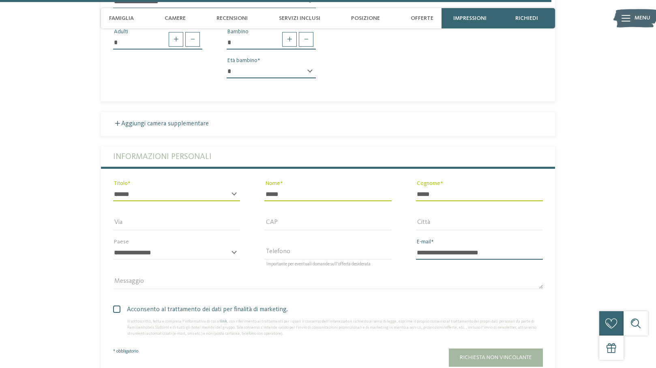
scroll to position [2404, 0]
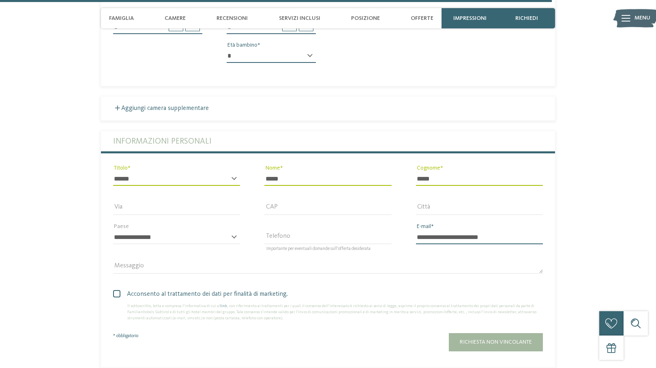
type input "**********"
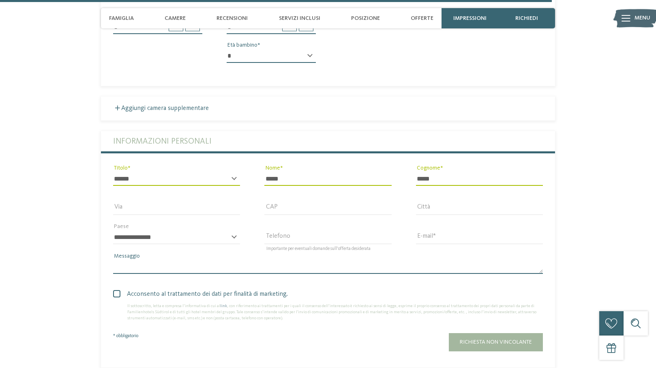
click at [142, 260] on textarea "Messaggio" at bounding box center [328, 267] width 430 height 14
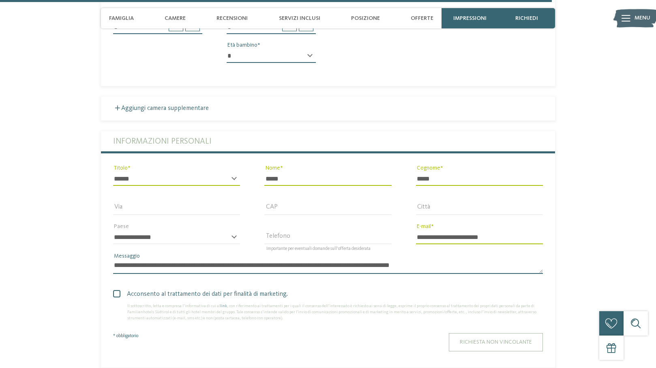
type textarea "**********"
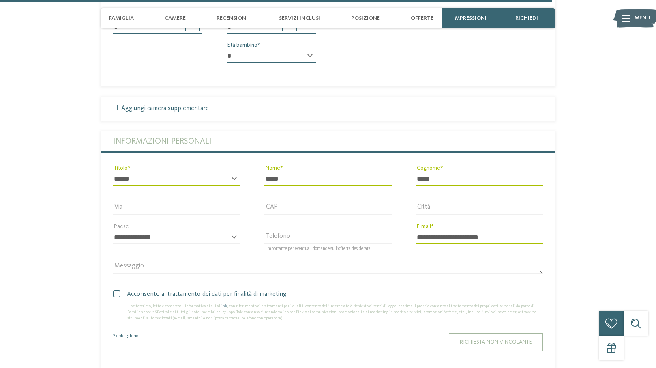
click at [477, 339] on span "Richiesta non vincolante" at bounding box center [496, 342] width 72 height 6
